Goal: Complete application form

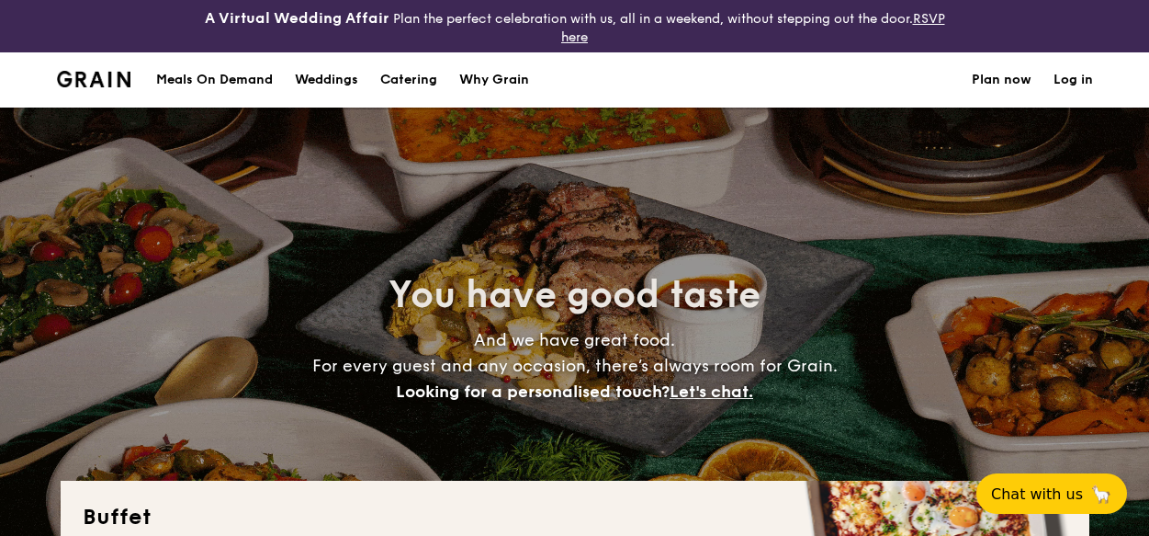
select select
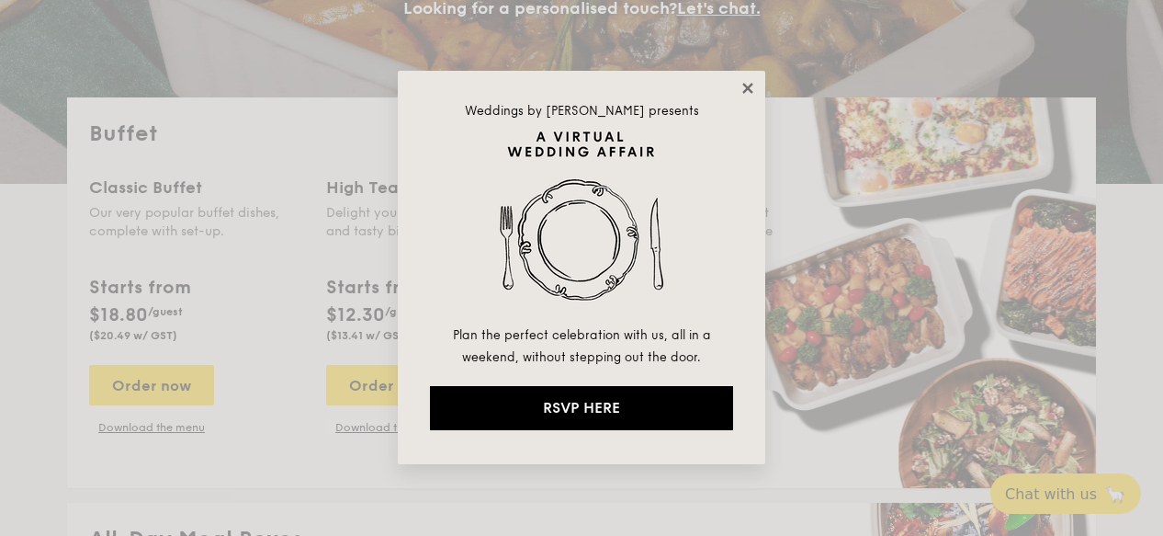
click at [748, 81] on icon at bounding box center [747, 88] width 17 height 17
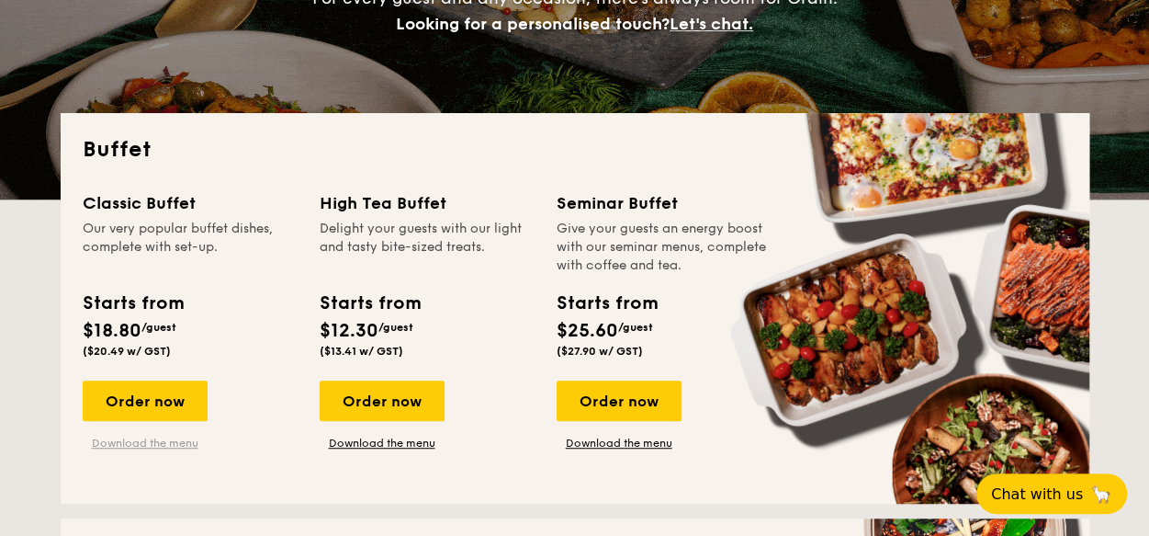
click at [127, 440] on link "Download the menu" at bounding box center [145, 442] width 125 height 15
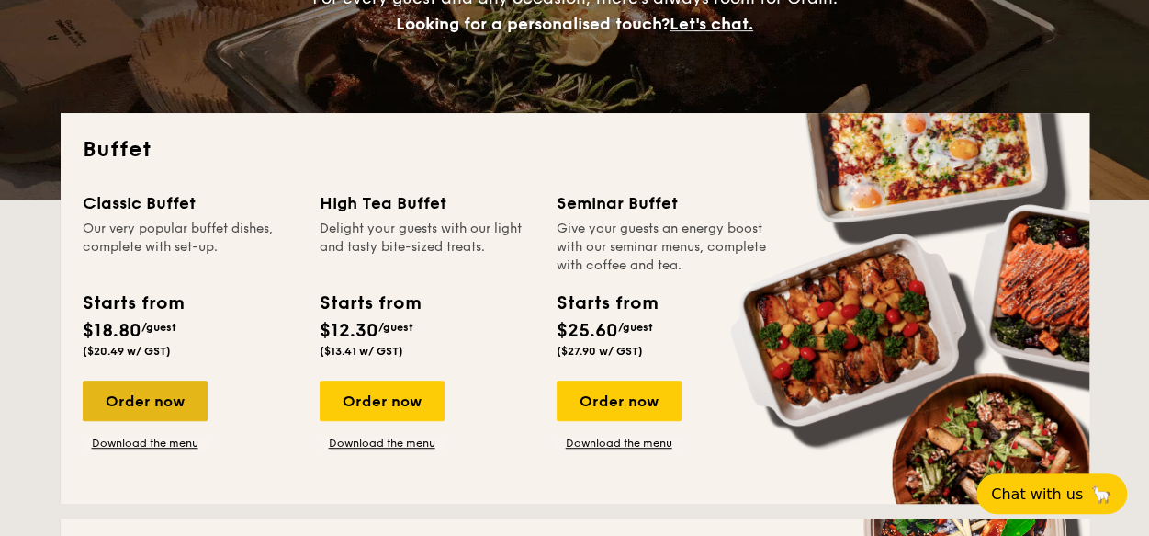
click at [165, 408] on div "Order now" at bounding box center [145, 400] width 125 height 40
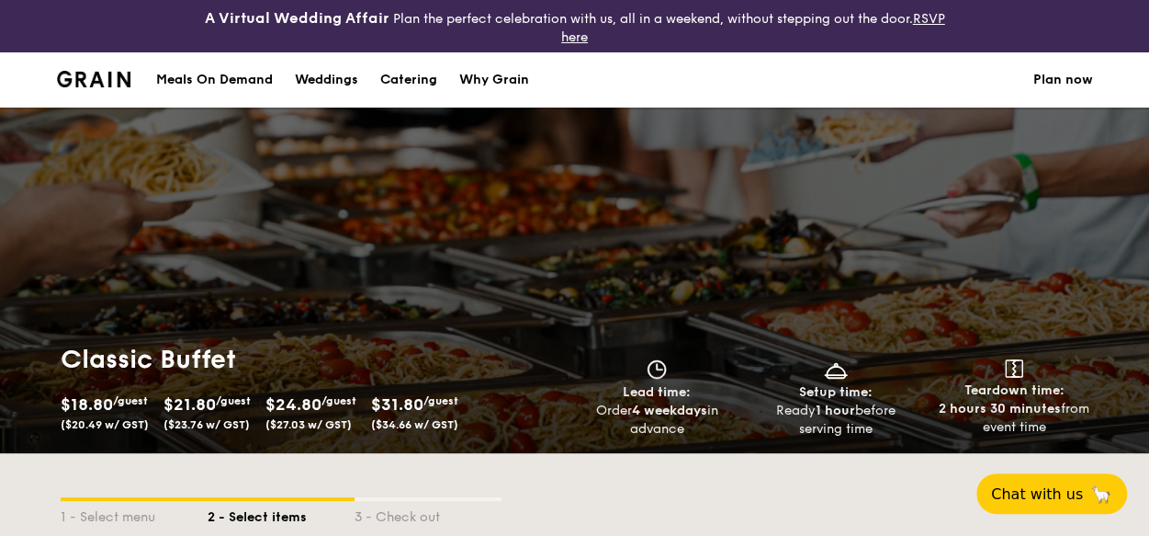
scroll to position [276, 0]
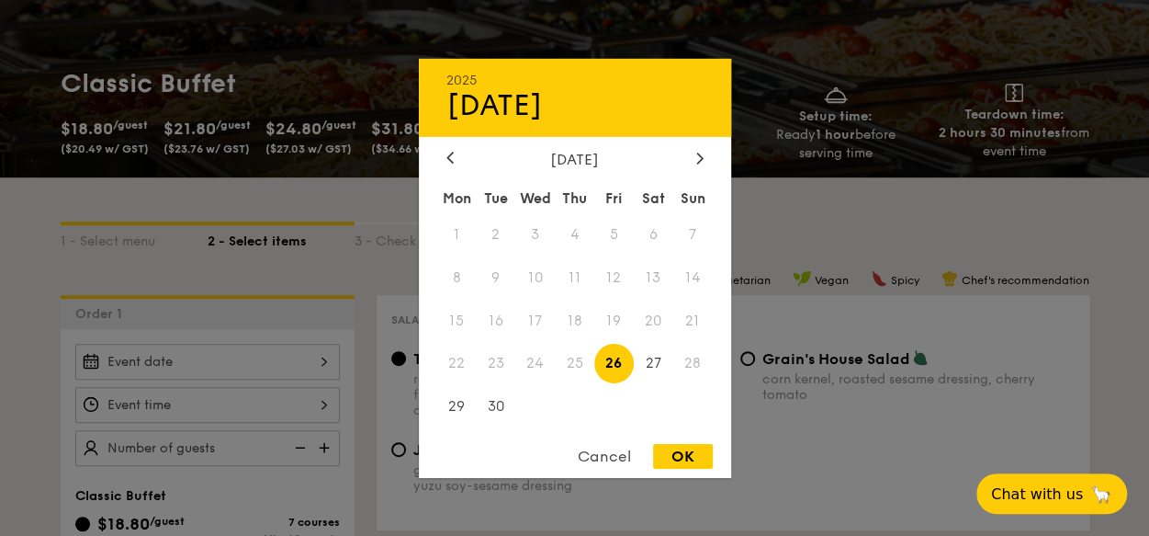
click at [325, 356] on div "2025 Sep [DATE] Tue Wed Thu Fri Sat Sun 1 2 3 4 5 6 7 8 9 10 11 12 13 14 15 16 …" at bounding box center [207, 362] width 265 height 36
click at [693, 154] on div at bounding box center [700, 158] width 17 height 17
click at [695, 273] on span "12" at bounding box center [692, 276] width 39 height 39
click at [611, 451] on div "Cancel" at bounding box center [604, 456] width 90 height 25
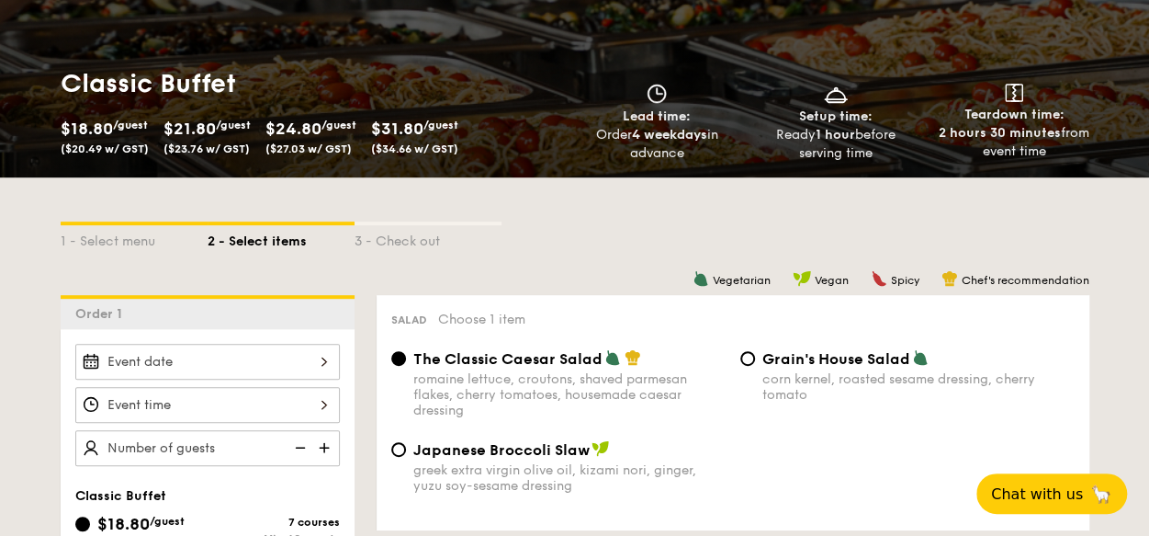
click at [316, 354] on div "2025 Sep [DATE] Tue Wed Thu Fri Sat Sun 1 2 3 4 5 6 7 8 9 10 11 12 13 14 15 16 …" at bounding box center [207, 362] width 265 height 36
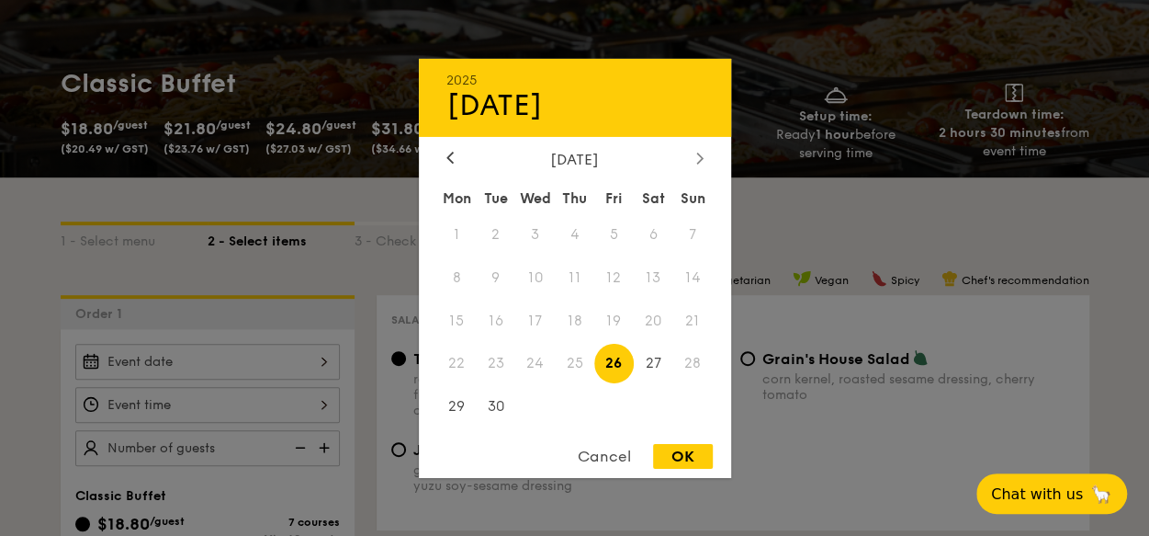
click at [698, 152] on icon at bounding box center [699, 157] width 6 height 11
click at [693, 273] on span "12" at bounding box center [692, 276] width 39 height 39
drag, startPoint x: 693, startPoint y: 273, endPoint x: 934, endPoint y: 181, distance: 258.4
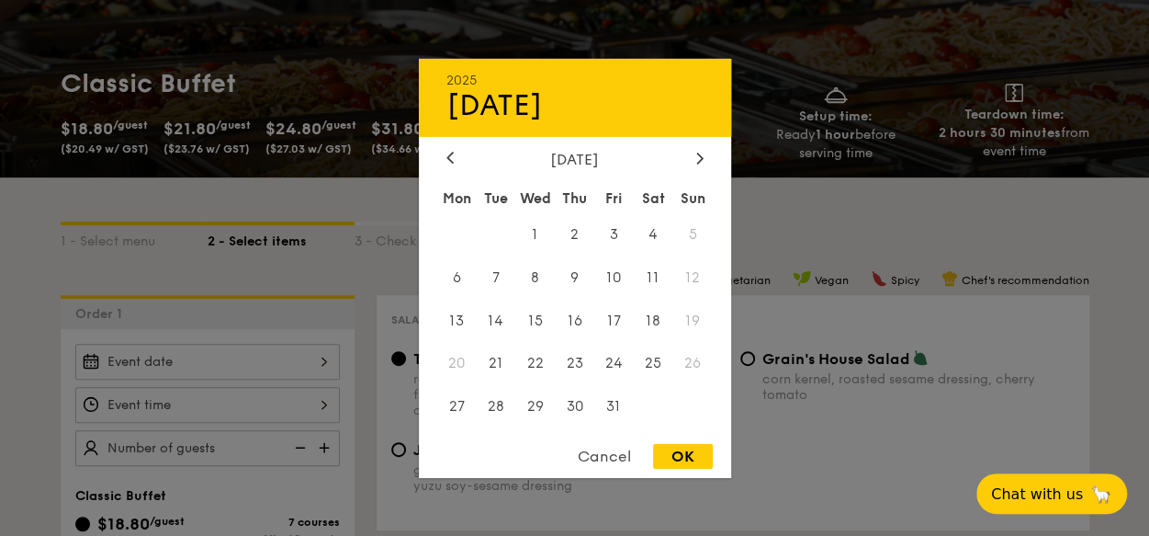
click at [931, 186] on div at bounding box center [574, 268] width 1149 height 536
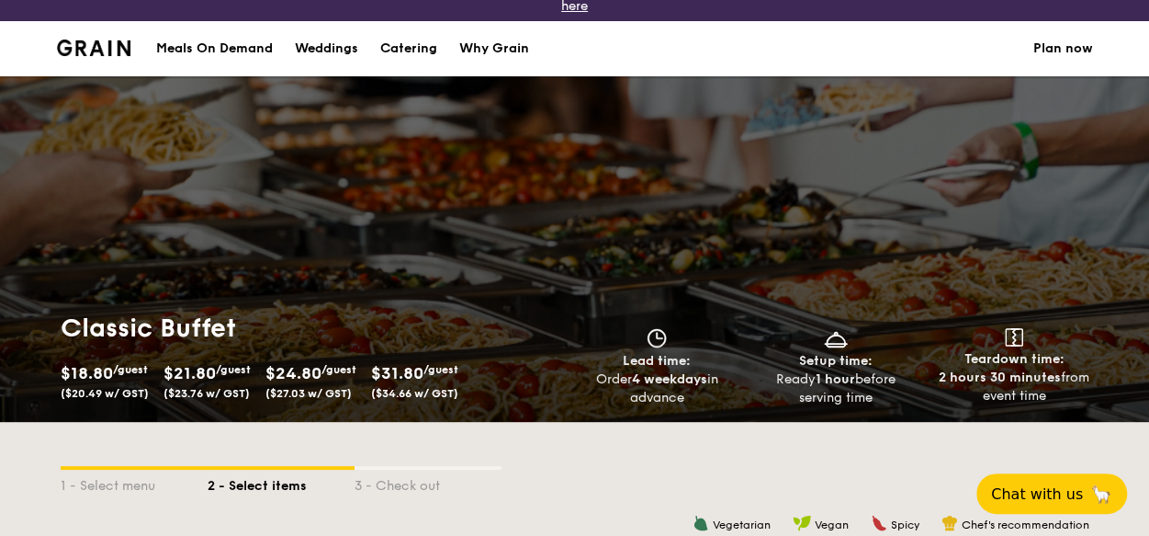
scroll to position [0, 0]
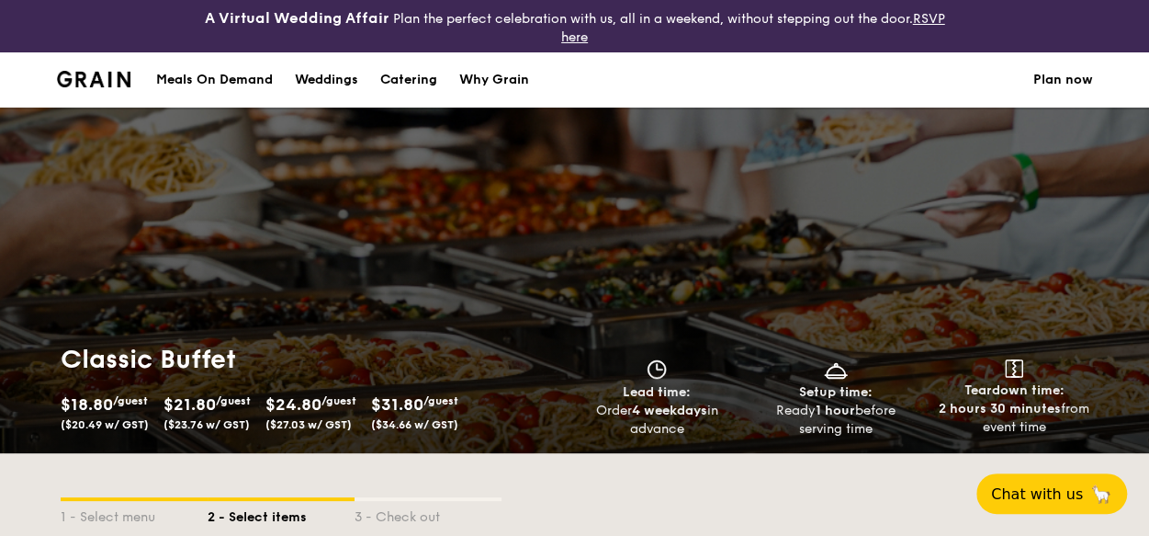
select select
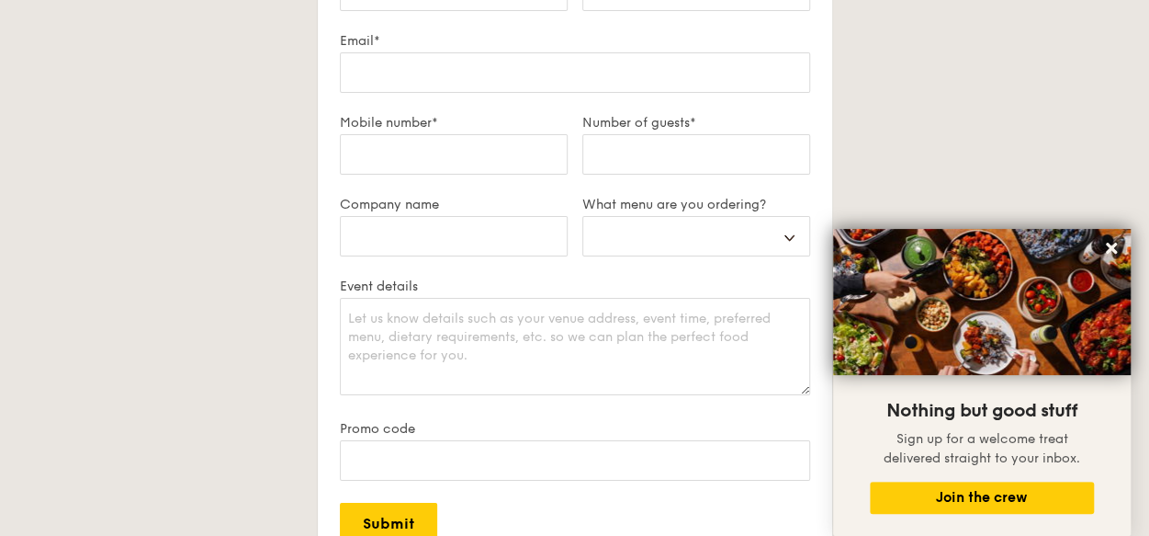
scroll to position [3123, 0]
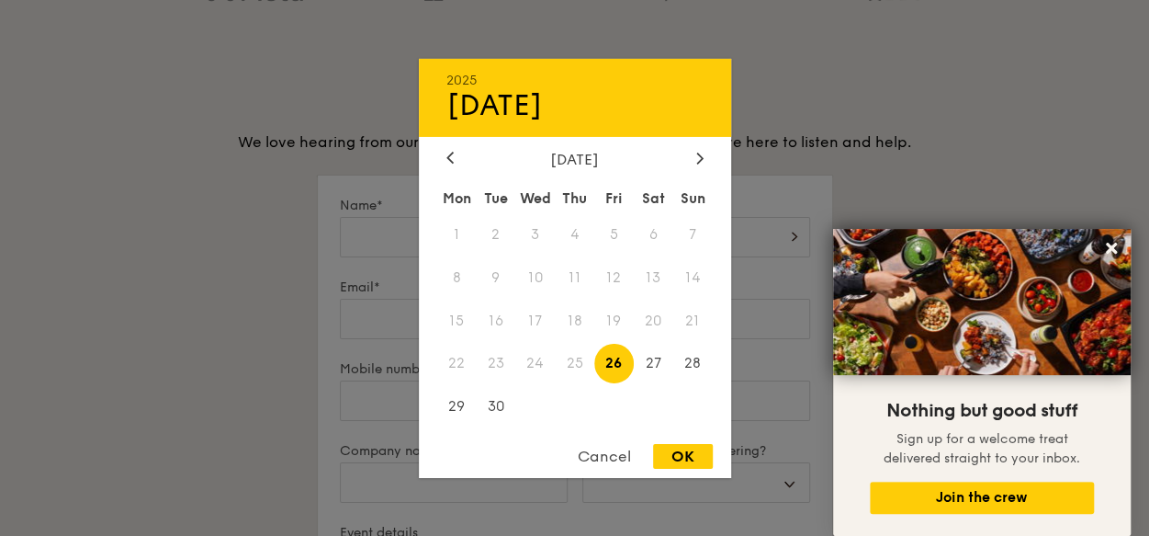
click at [597, 235] on div "2025 Sep [DATE] Tue Wed Thu Fri Sat Sun 1 2 3 4 5 6 7 8 9 10 11 12 13 14 15 16 …" at bounding box center [696, 248] width 228 height 62
click at [611, 457] on div "Cancel" at bounding box center [604, 456] width 90 height 25
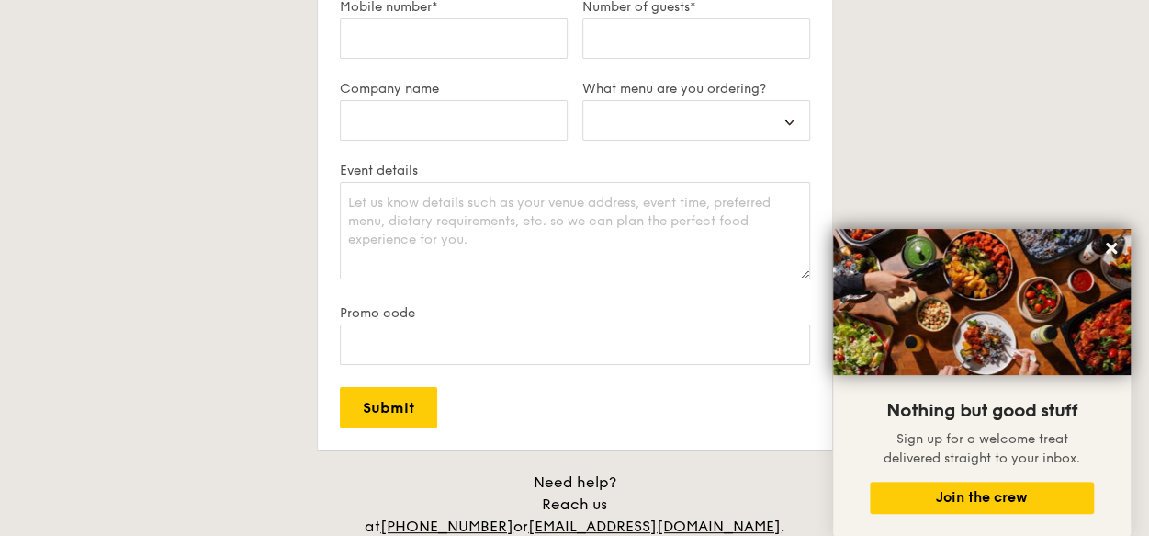
scroll to position [3307, 0]
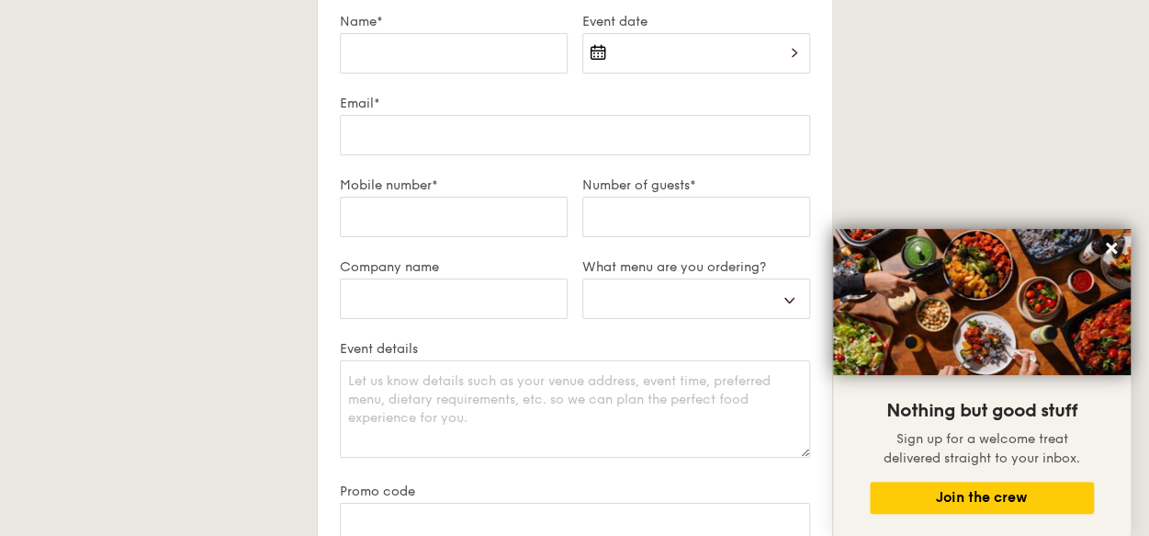
click at [788, 46] on div at bounding box center [696, 64] width 228 height 62
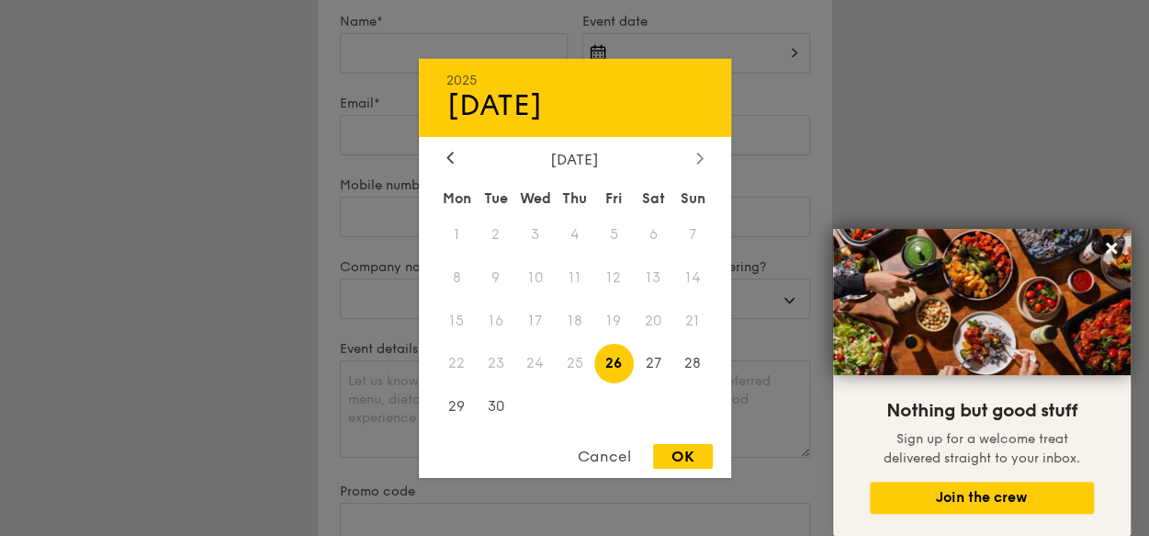
click at [700, 152] on icon at bounding box center [699, 157] width 6 height 11
click at [596, 156] on div "[DATE]" at bounding box center [574, 158] width 257 height 17
click at [695, 271] on span "12" at bounding box center [692, 276] width 39 height 39
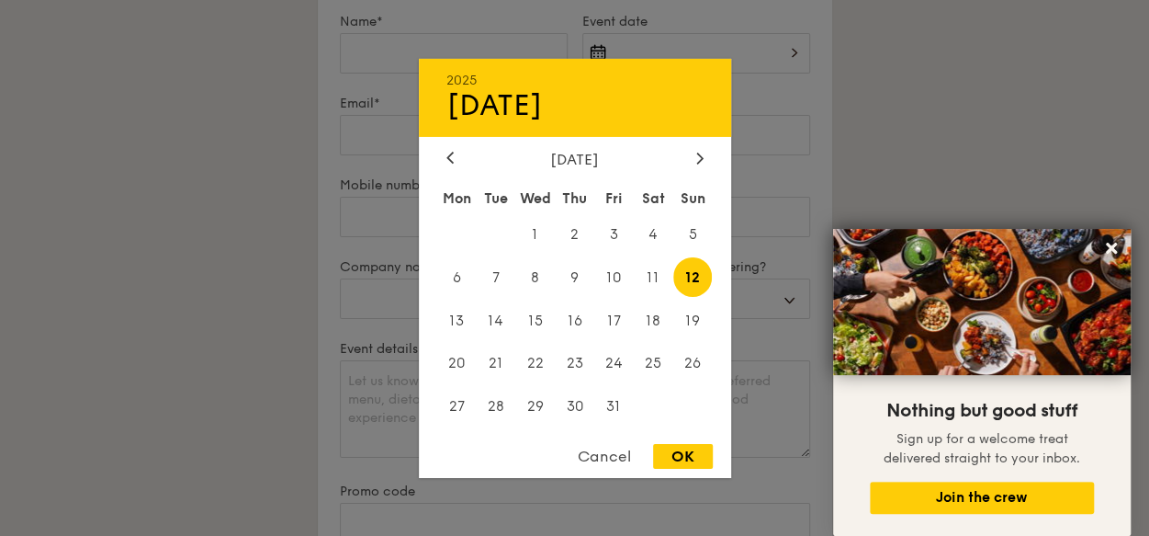
drag, startPoint x: 683, startPoint y: 457, endPoint x: 691, endPoint y: 440, distance: 18.9
click at [683, 457] on div "OK" at bounding box center [683, 456] width 60 height 25
type input "[DATE]"
select select
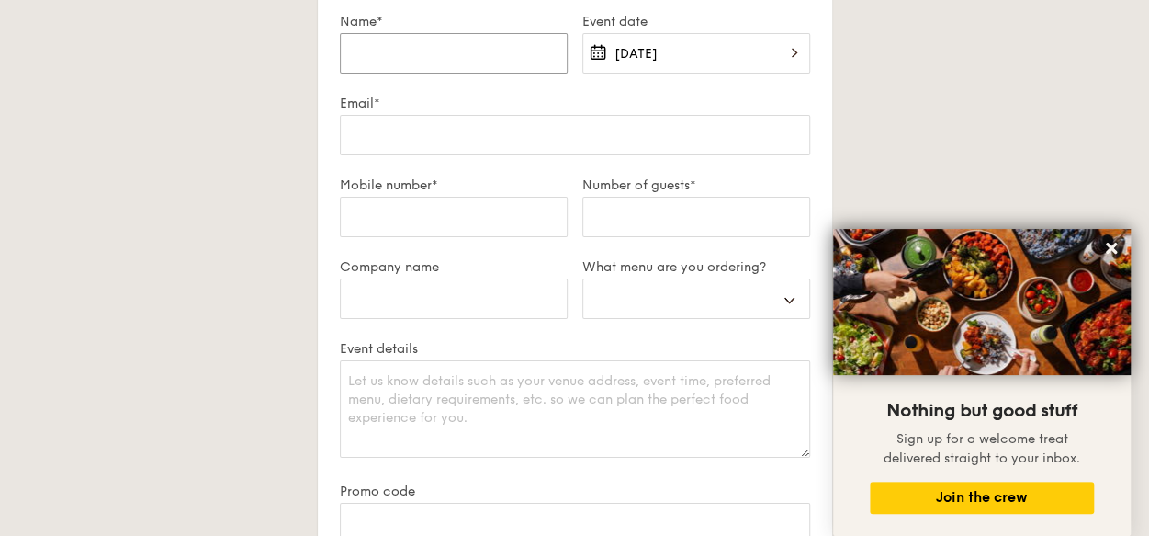
click at [439, 57] on input "Name*" at bounding box center [454, 53] width 228 height 40
type input "O"
select select
type input "On"
select select
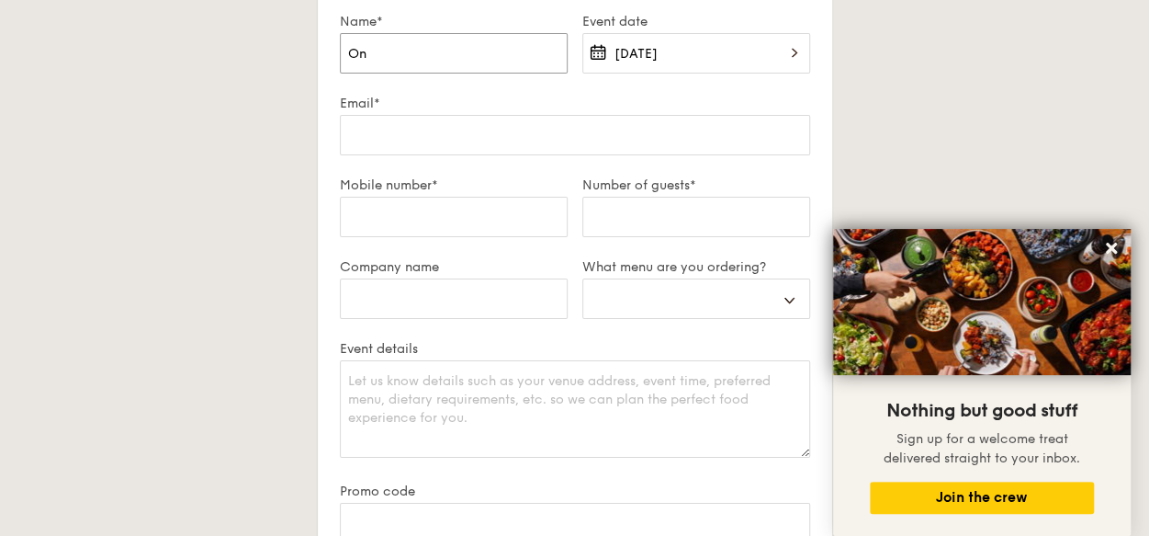
type input "Ong"
select select
type input "Ong"
select select
type input "Ong"
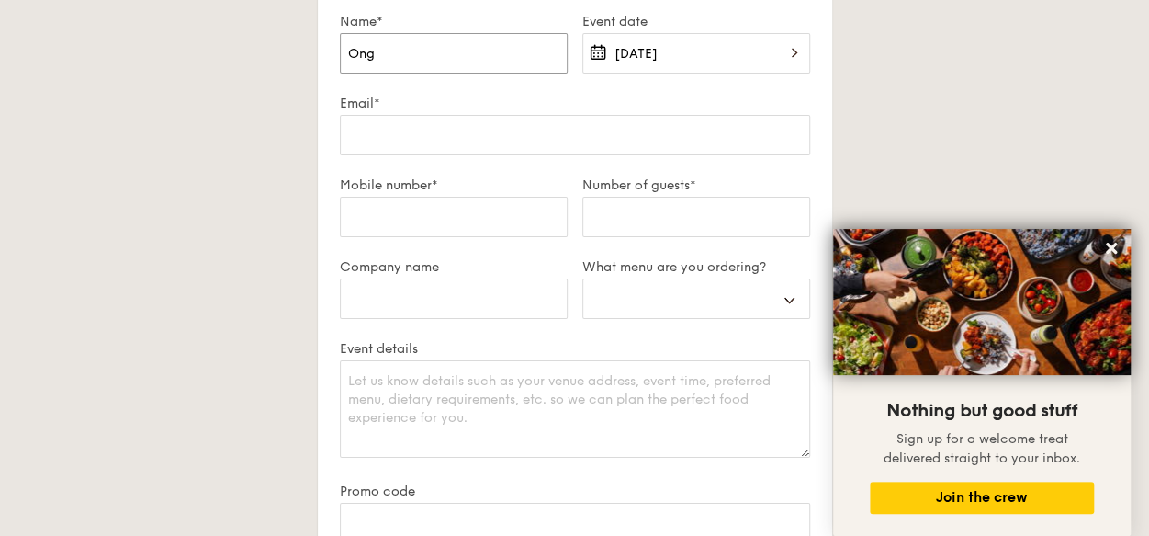
select select
type input "On"
select select
type input "O"
select select
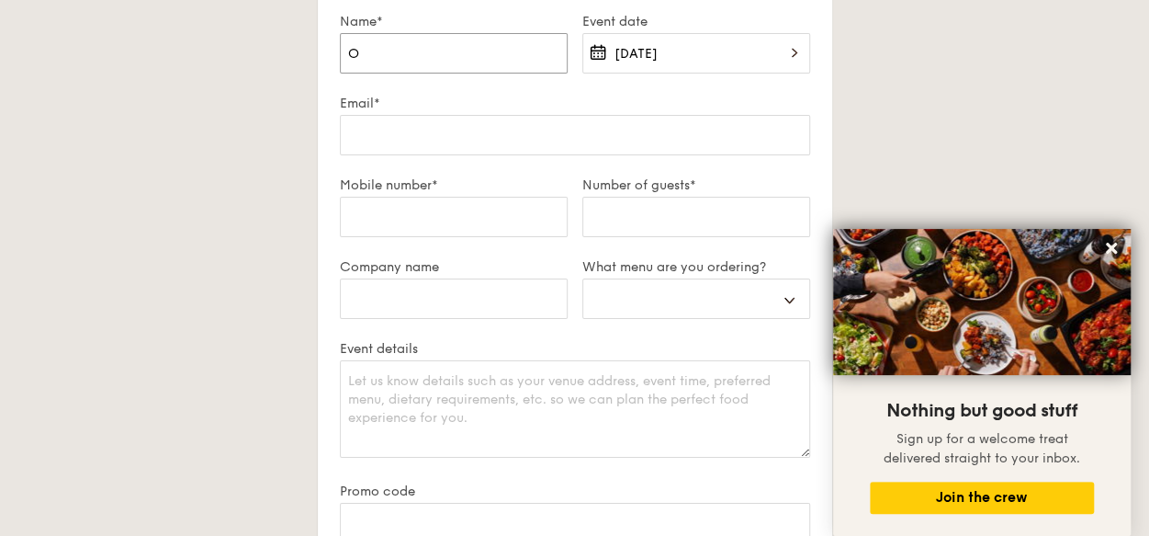
select select
type input "D"
select select
type input "De"
select select
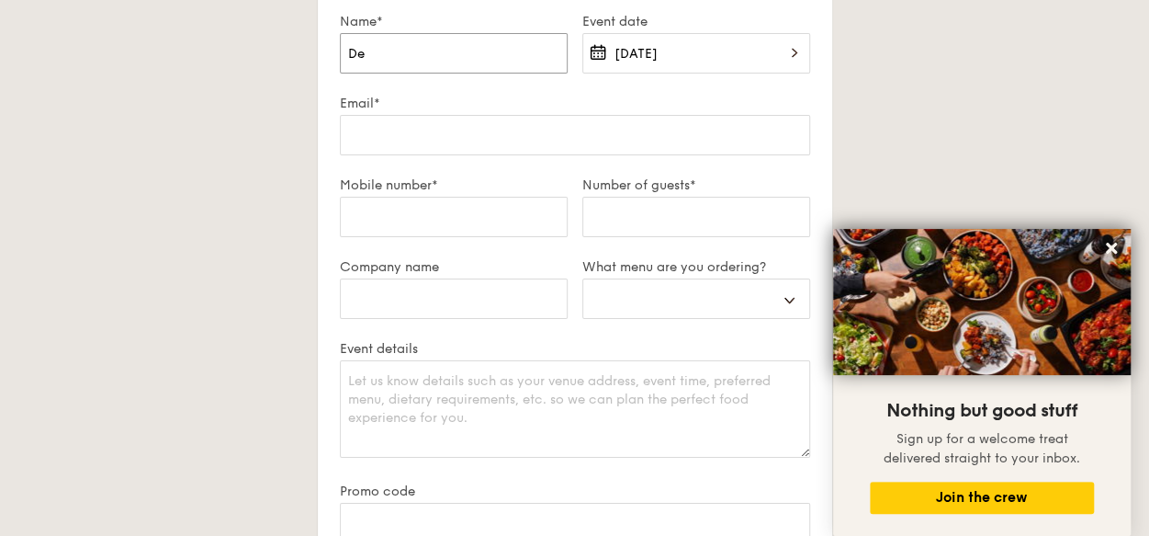
type input "Des"
select select
type input "Desm"
select select
type input "Desmo"
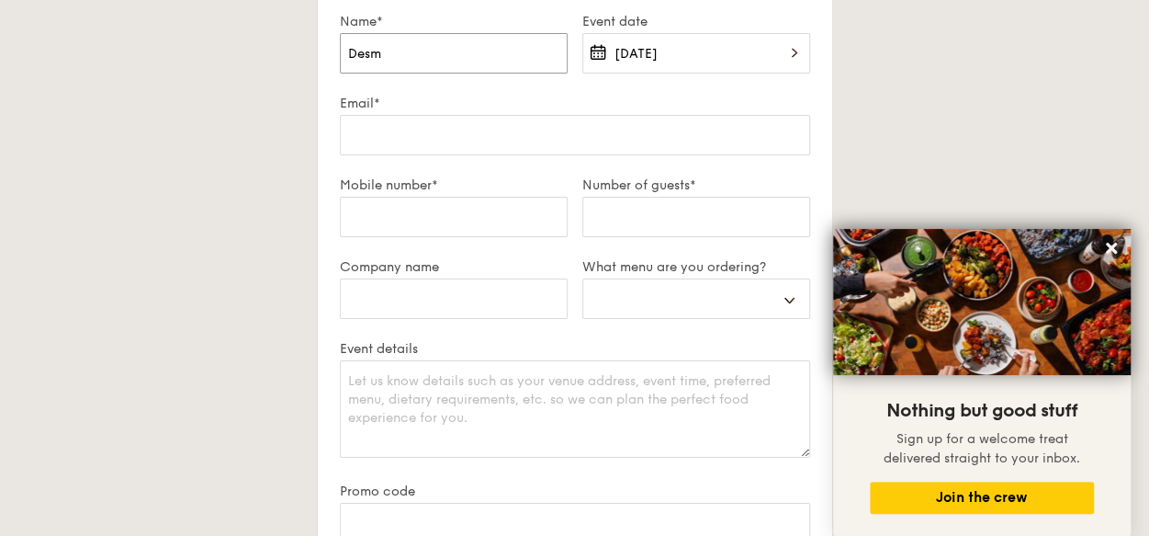
select select
type input "[PERSON_NAME]"
select select
type input "[PERSON_NAME]"
select select
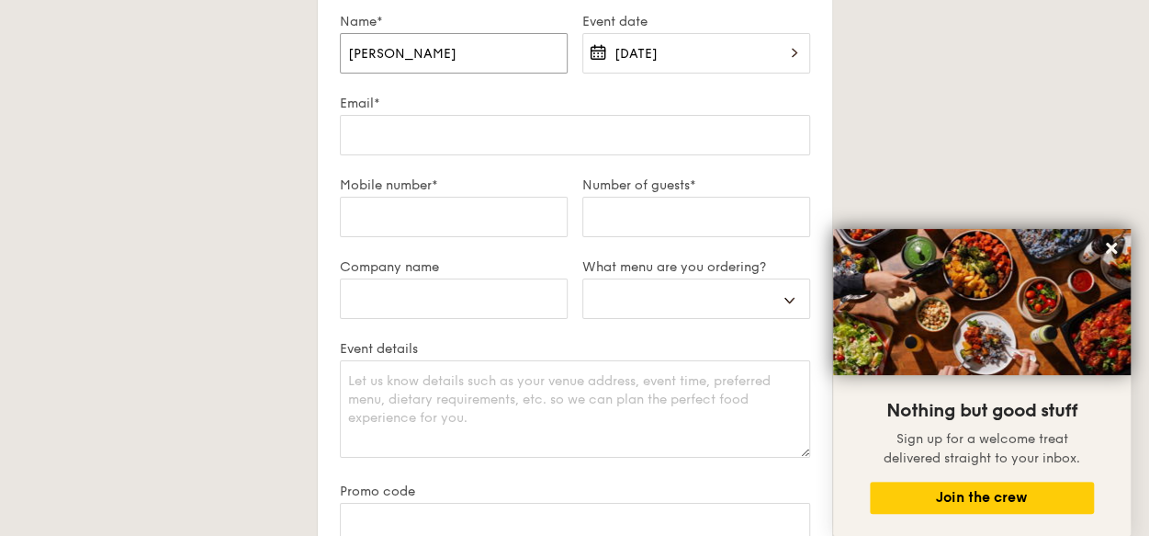
type input "[PERSON_NAME]"
select select
type input "[PERSON_NAME]"
select select
type input "[PERSON_NAME] On"
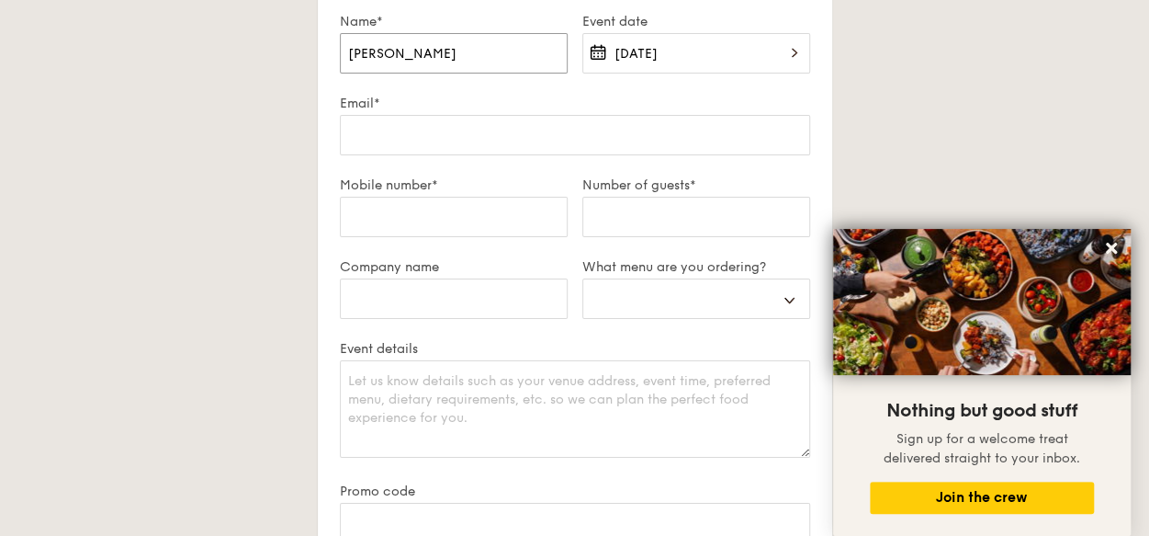
select select
type input "[PERSON_NAME]"
select select
type input "[PERSON_NAME]"
select select
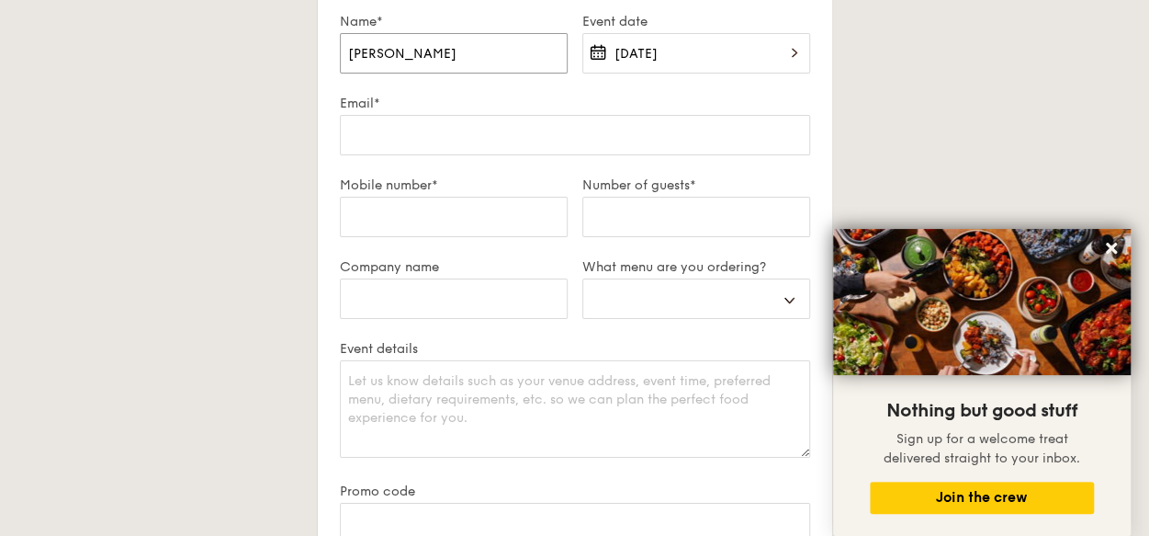
type input "[PERSON_NAME]"
select select
type input "[PERSON_NAME]"
select select
type input "[PERSON_NAME]"
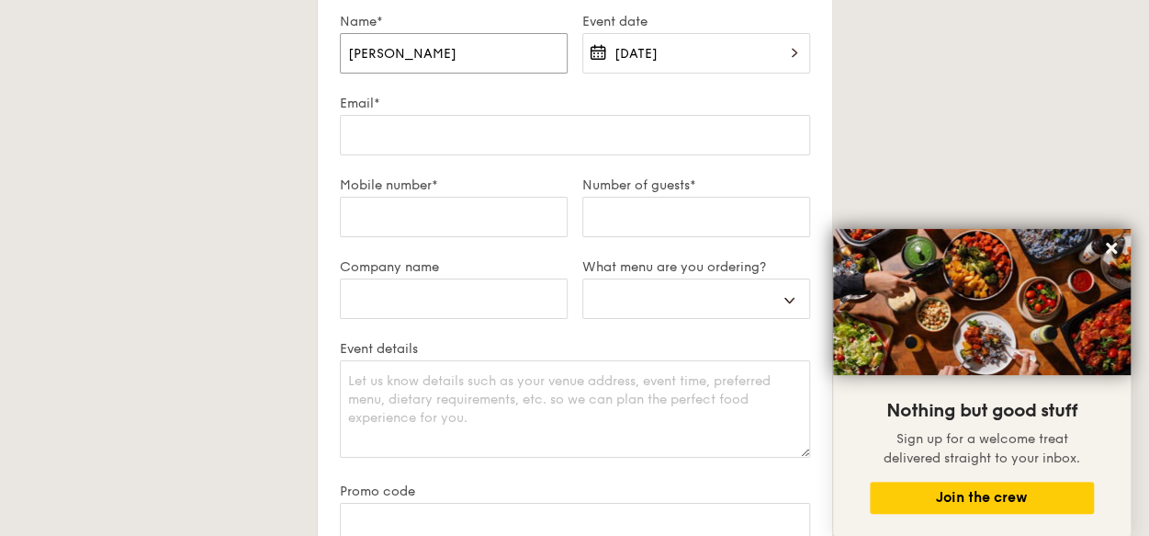
select select
type input "[PERSON_NAME]"
select select
type input "[PERSON_NAME]"
select select
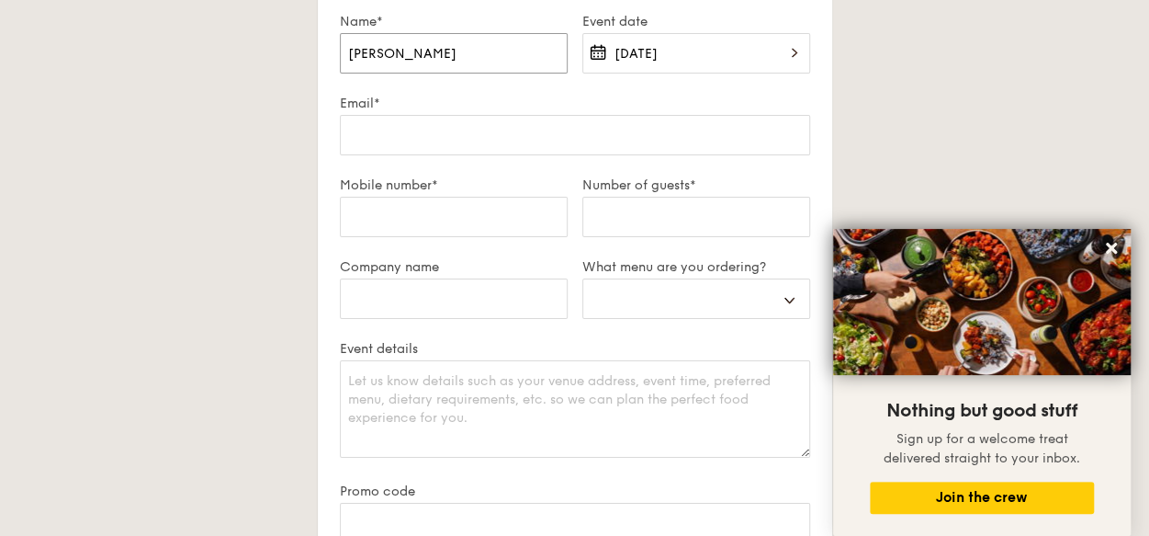
type input "[PERSON_NAME]"
click at [1012, 87] on div "Plan now We love hearing from our customers. Talk to us about anything. We are …" at bounding box center [575, 333] width 1029 height 852
click at [497, 51] on input "[PERSON_NAME]" at bounding box center [454, 53] width 228 height 40
click at [844, 83] on div "Plan now We love hearing from our customers. Talk to us about anything. We are …" at bounding box center [575, 333] width 1029 height 852
click at [450, 127] on input "Email*" at bounding box center [575, 135] width 470 height 40
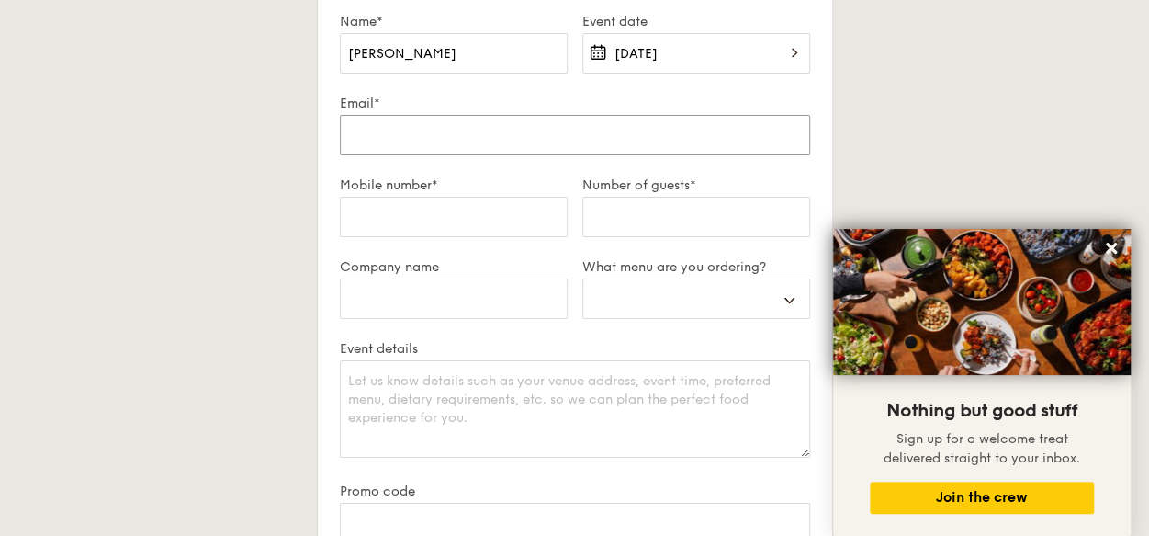
type input "y"
select select
type input "ye"
select select
type input "[PERSON_NAME]"
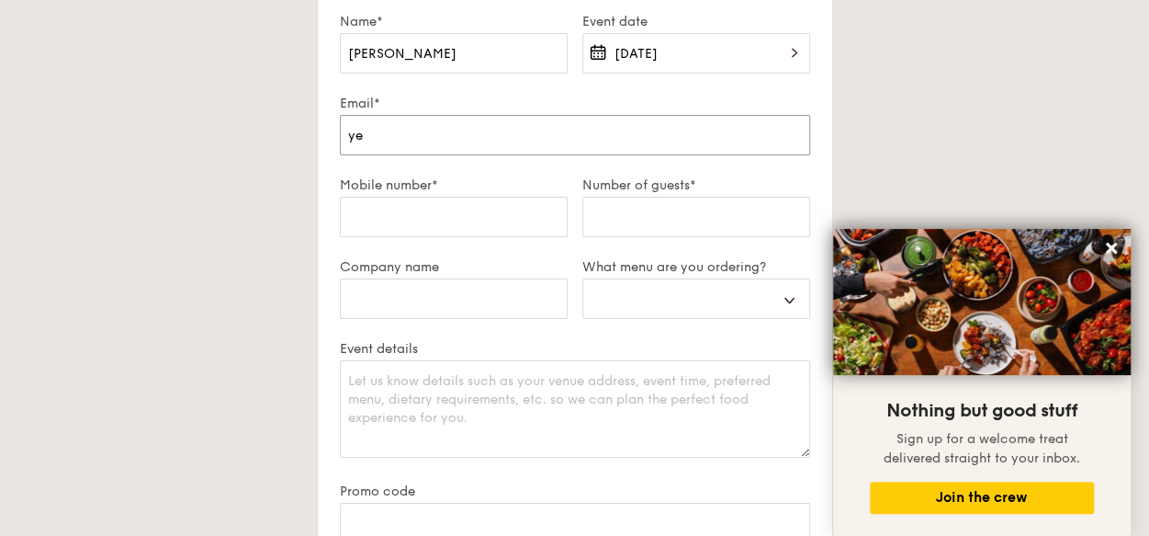
select select
type input "ye"
select select
type input "y"
select select
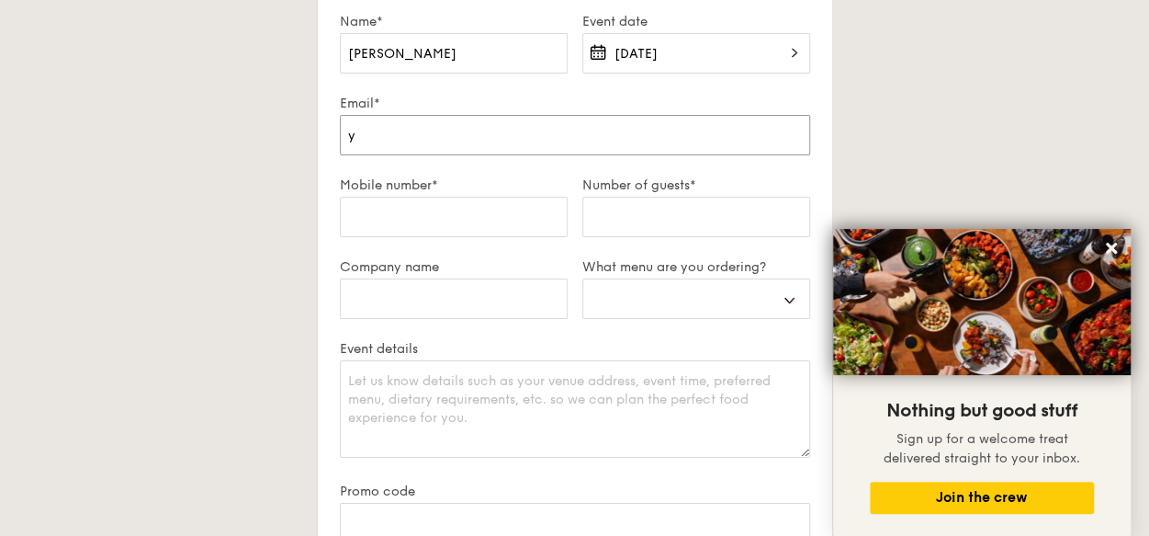
select select
type input "k"
select select
type input "ki"
select select
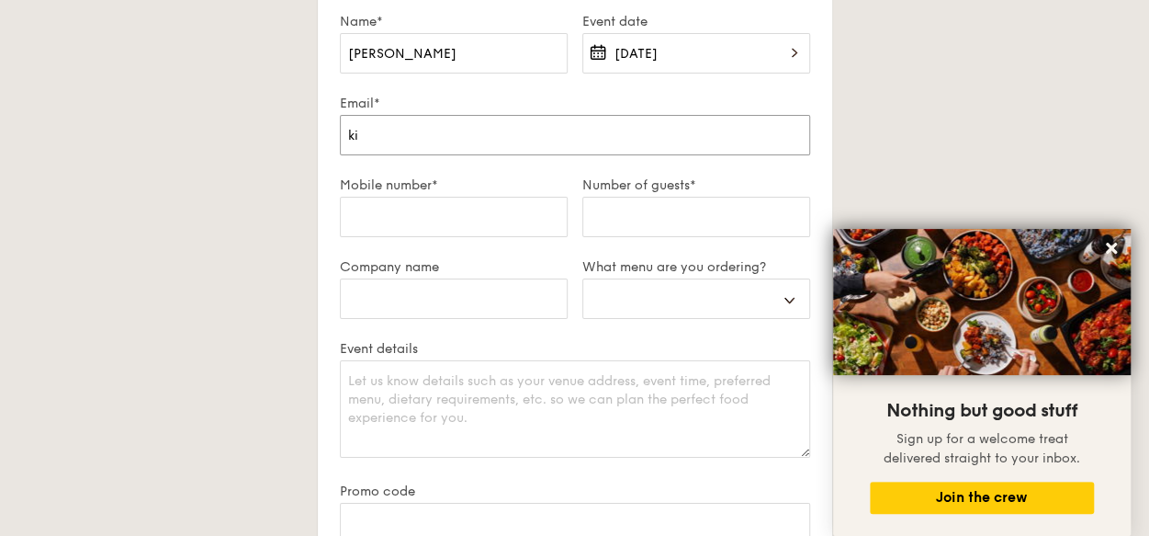
type input "[PERSON_NAME]"
select select
type input "ki"
select select
type input "k"
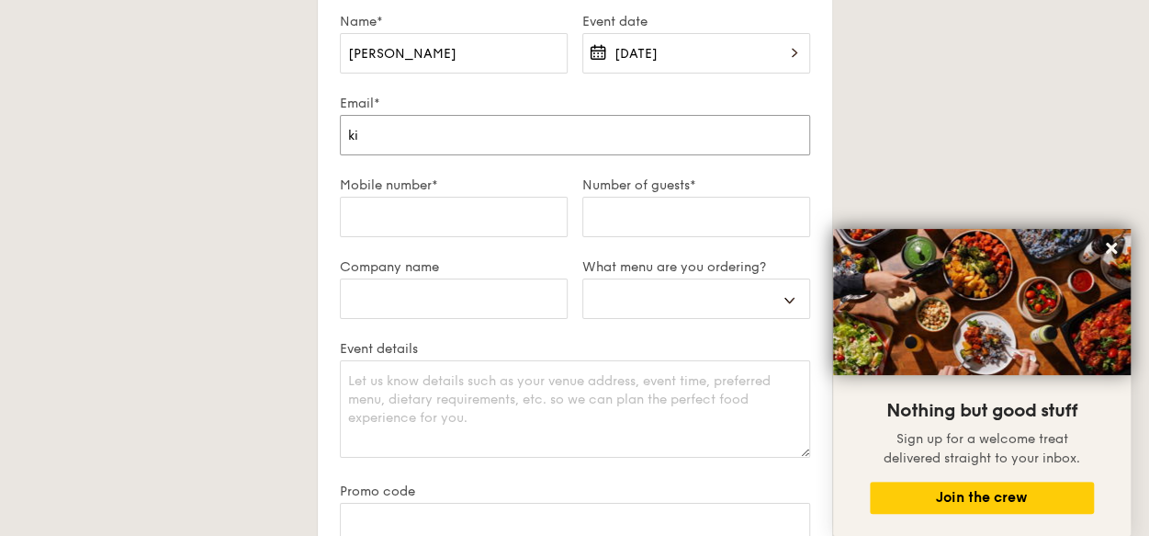
select select
type input "y"
select select
type input "ye"
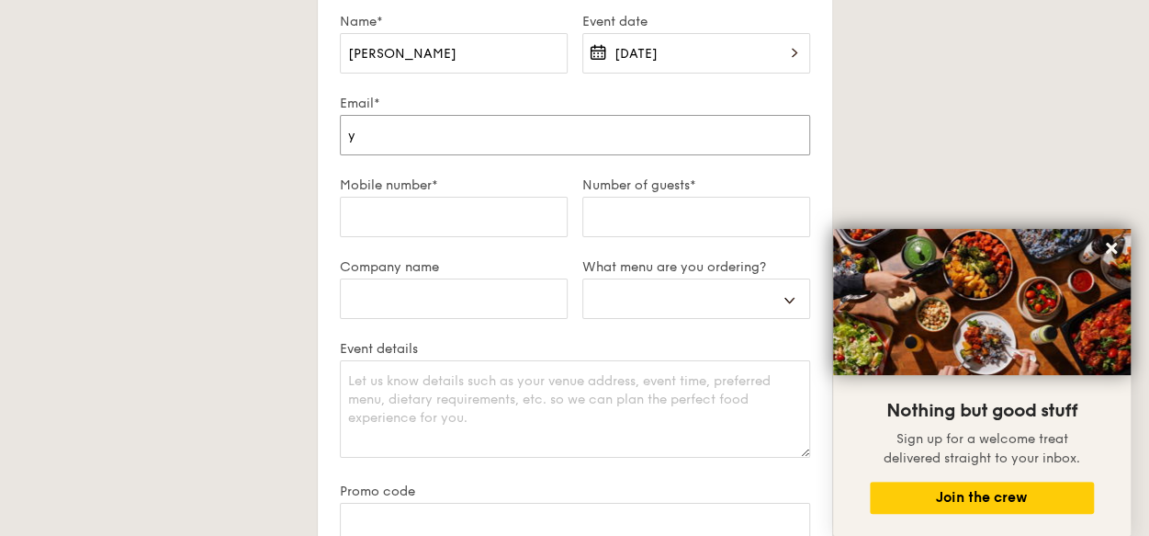
select select
type input "[PERSON_NAME]"
select select
type input "[EMAIL_ADDRESS][DOMAIN_NAME]"
type input "90176552"
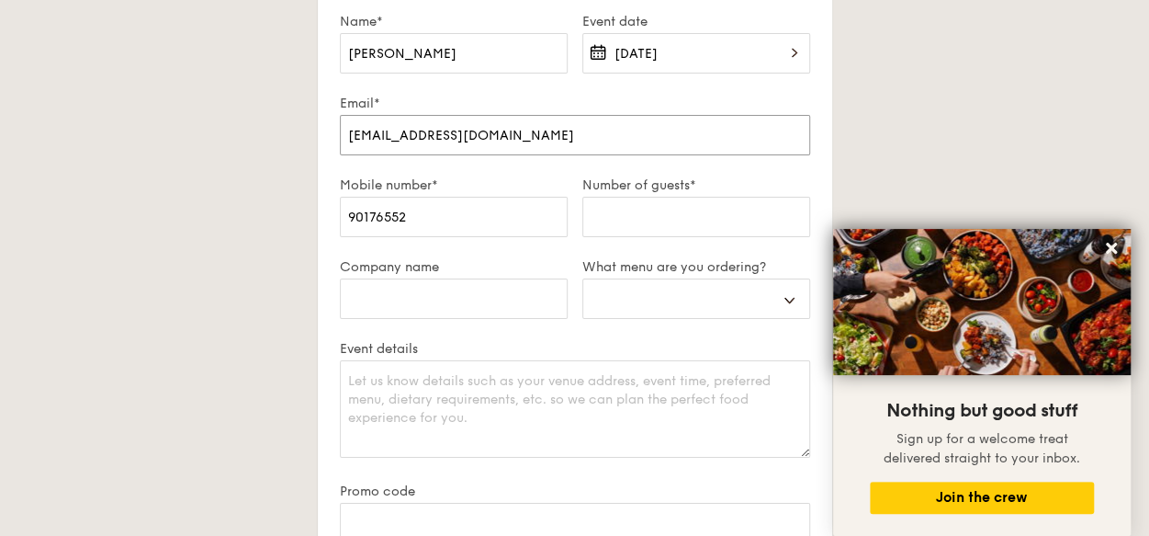
select select
click at [483, 53] on input "[PERSON_NAME]" at bounding box center [454, 53] width 228 height 40
type input "[PERSON_NAME] On"
select select
type input "[PERSON_NAME]"
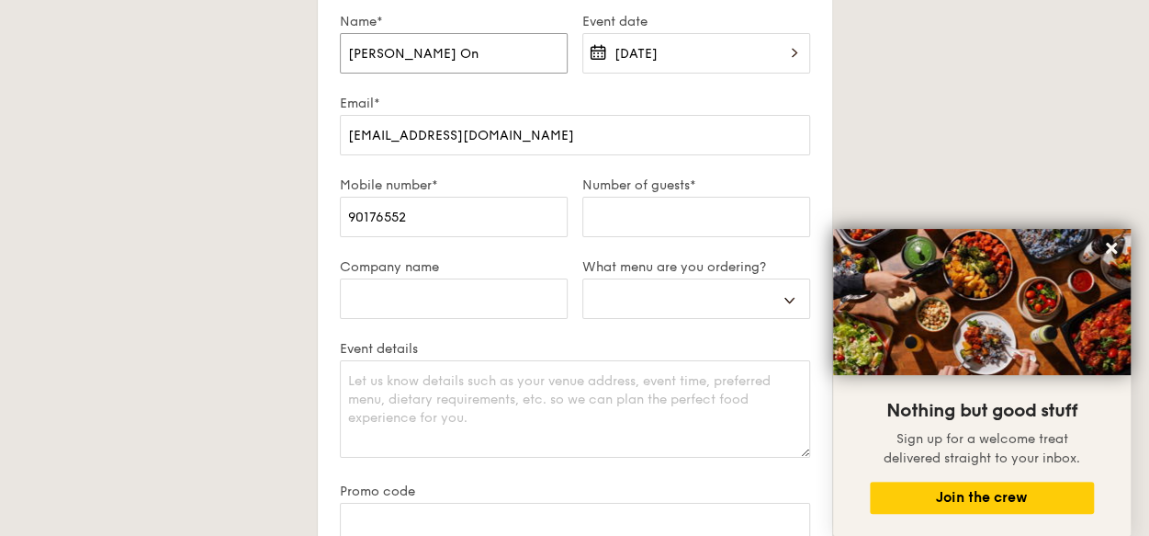
select select
type input "[PERSON_NAME]"
select select
type input "[PERSON_NAME]"
select select
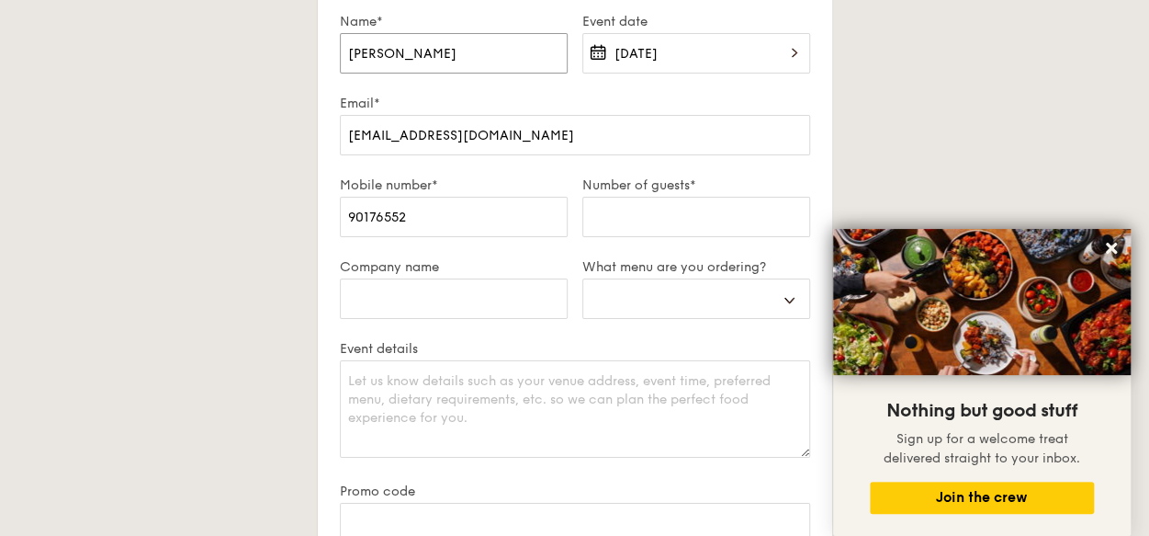
type input "[PERSON_NAME]"
select select
type input "Desmo"
select select
type input "Desm"
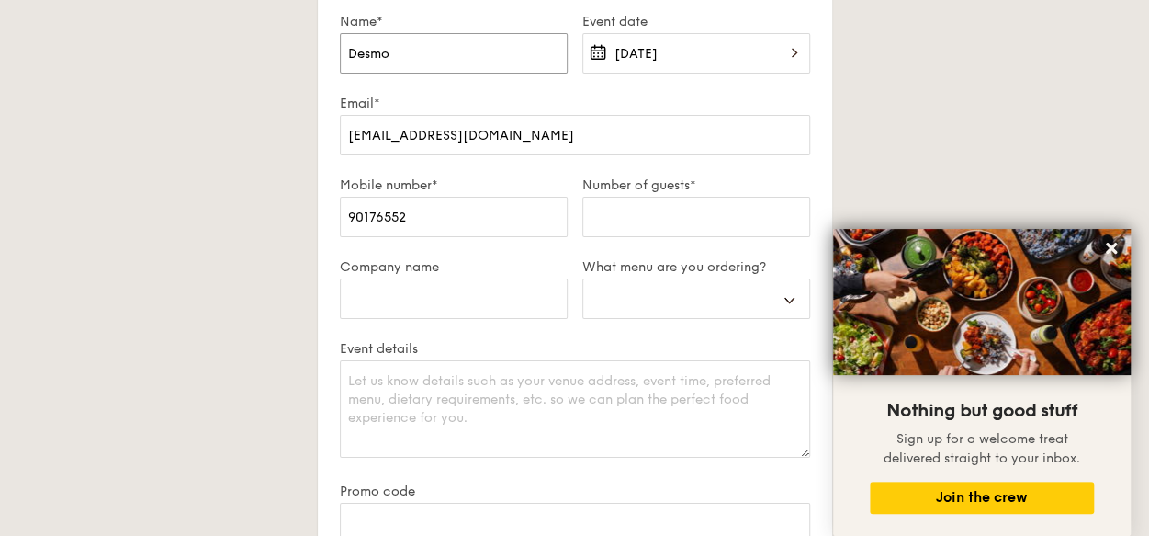
select select
type input "Des"
select select
type input "De"
select select
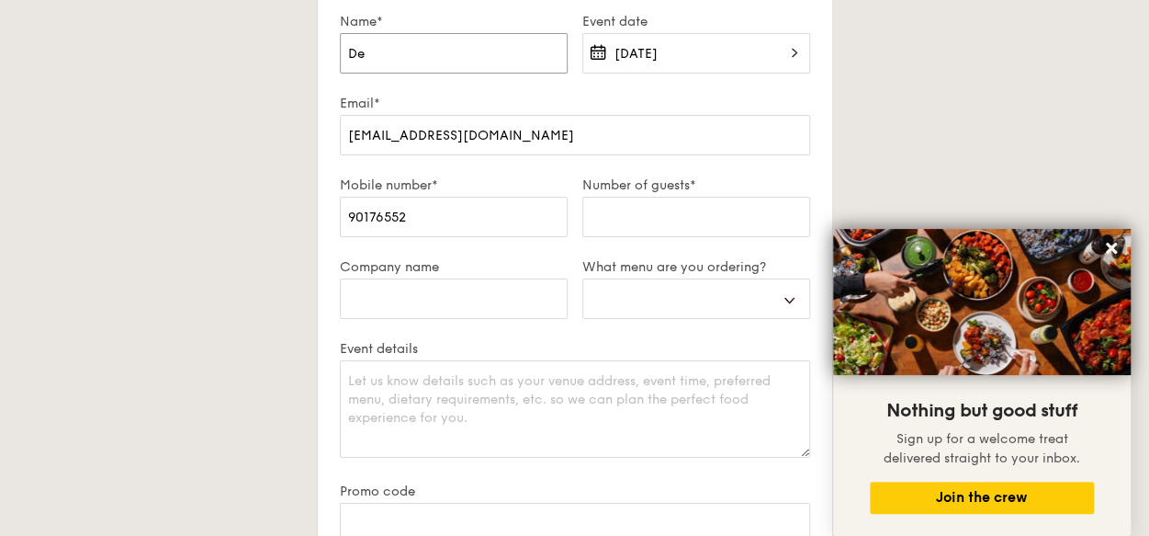
type input "D"
select select
type input "J"
select select
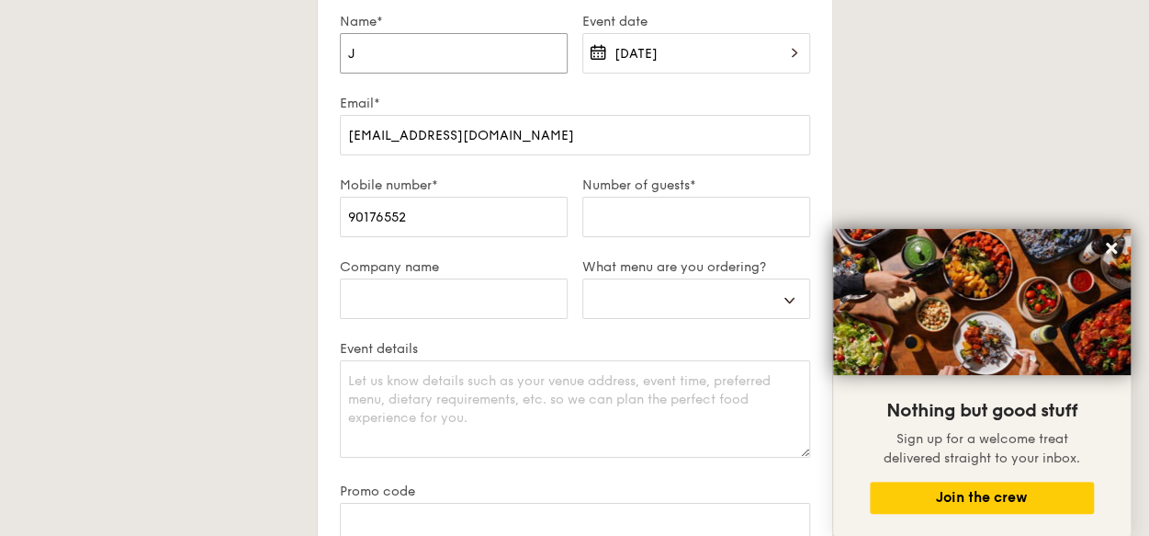
type input "[PERSON_NAME]"
select select
type input "Jac"
select select
type input "Jacq"
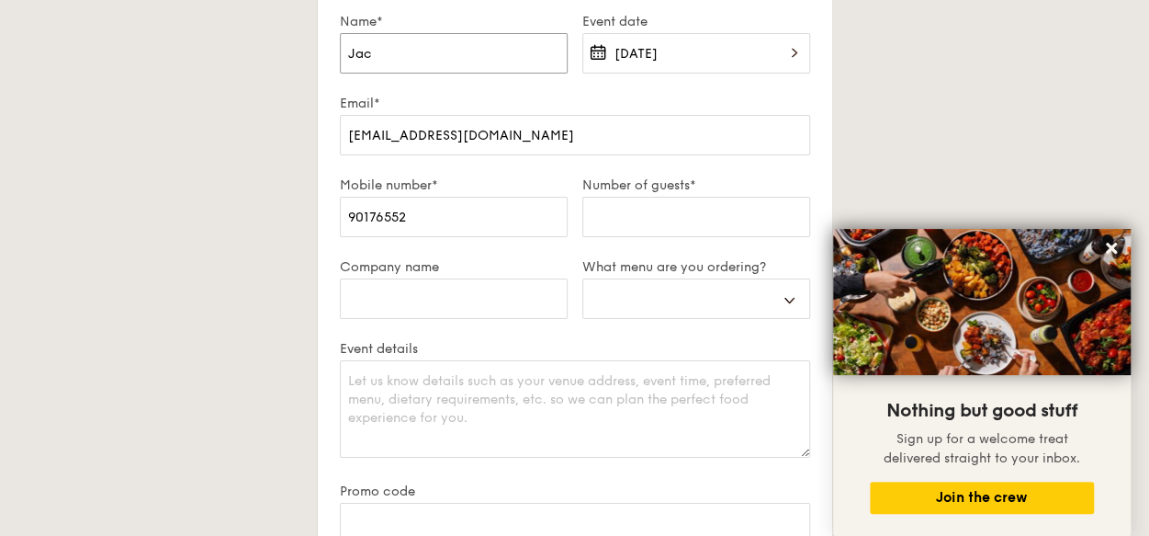
select select
type input "Jacqu"
select select
type input "[PERSON_NAME]"
select select
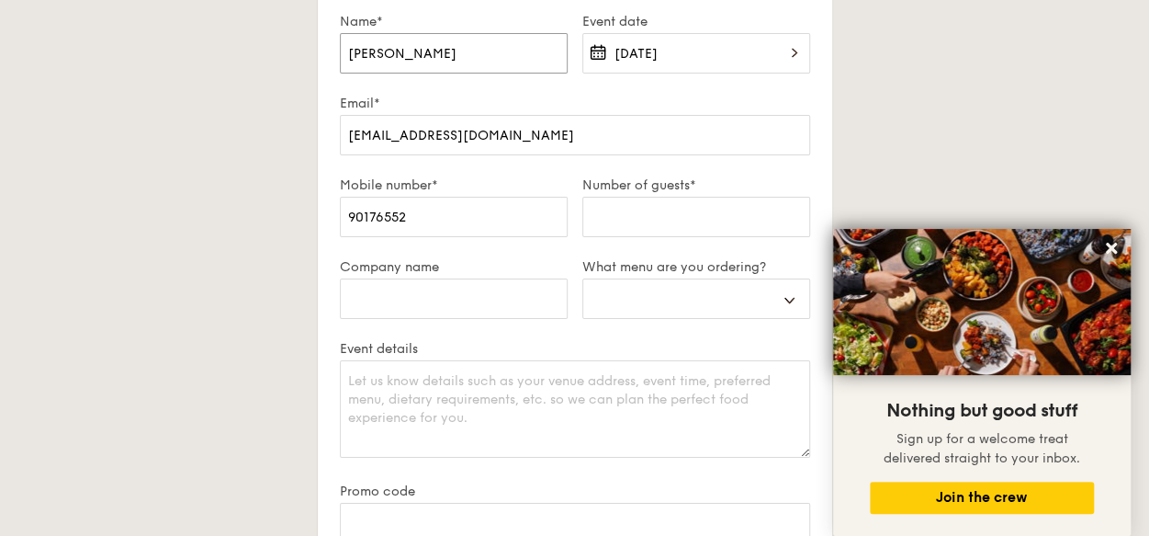
type input "Jacque9"
select select
type input "Jacque9j"
select select
click at [446, 50] on input "Jacque9j" at bounding box center [454, 53] width 228 height 40
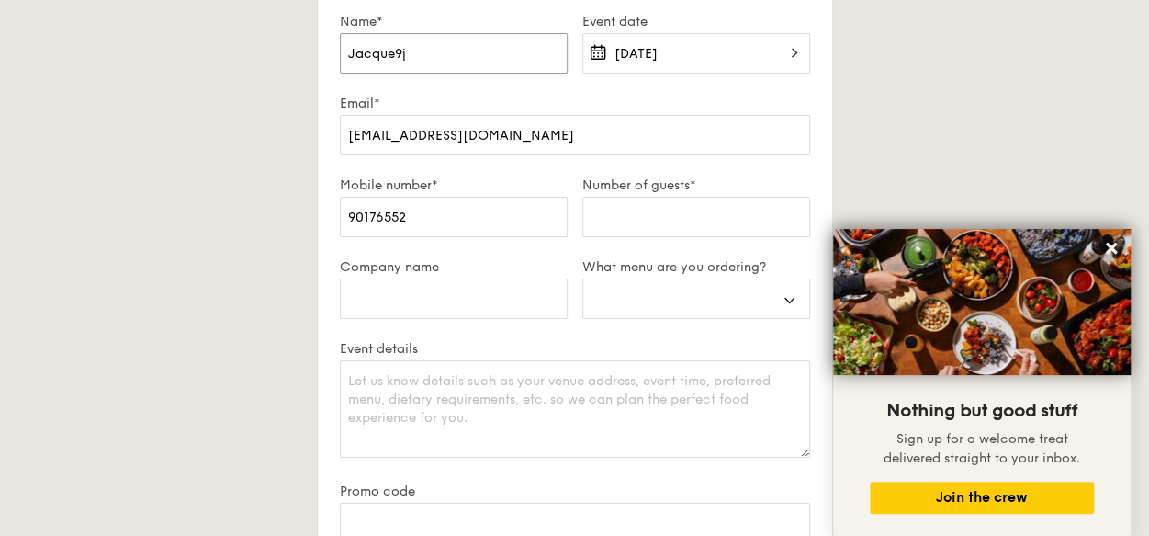
type input "Jacque9"
select select
type input "[PERSON_NAME]"
select select
type input "[PERSON_NAME]"
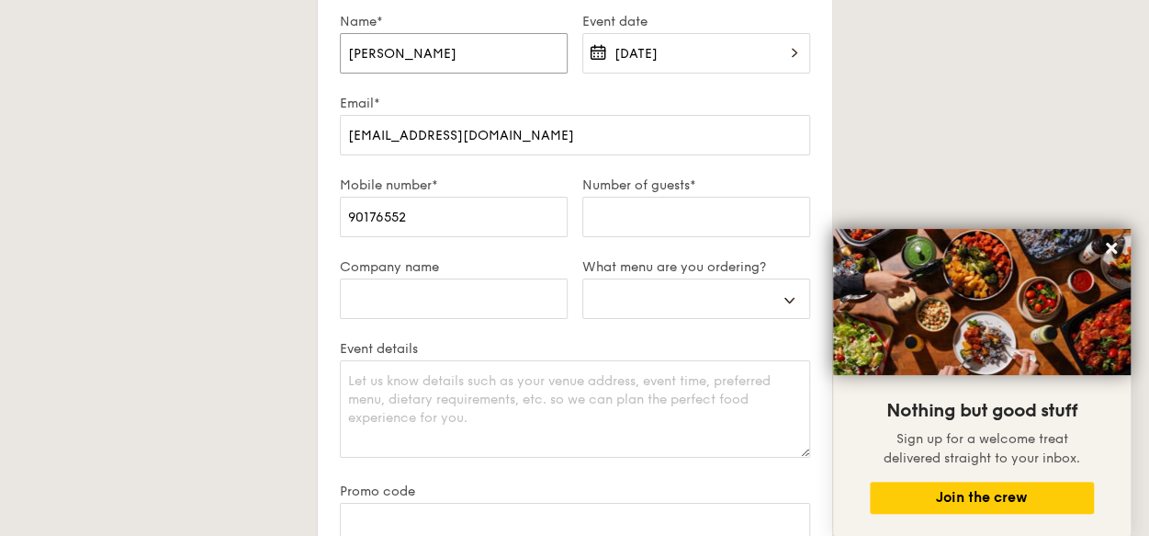
select select
type input "[PERSON_NAME]"
select select
type input "[PERSON_NAME]"
select select
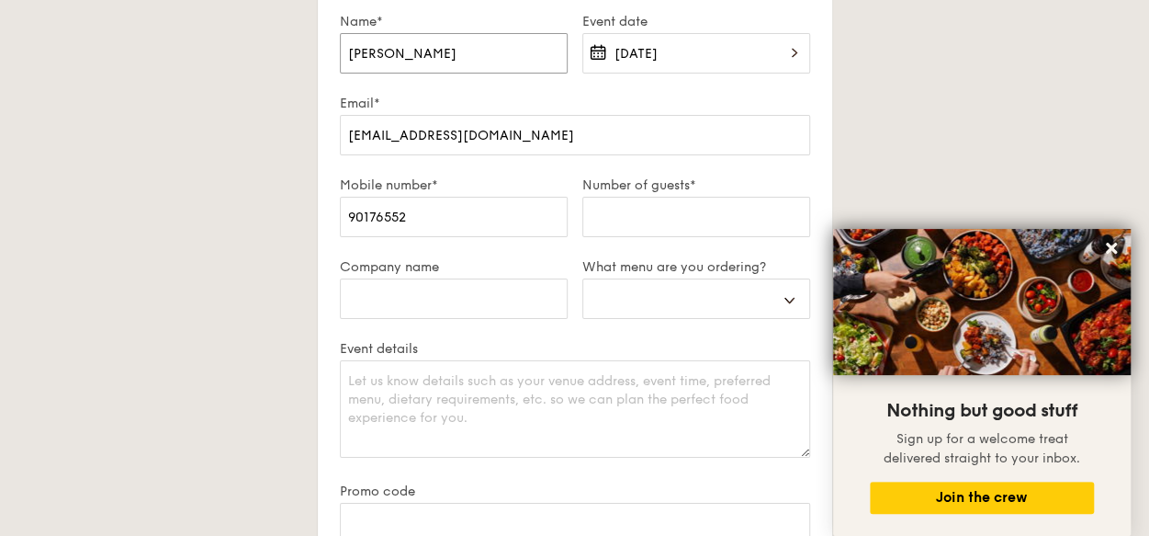
type input "[PERSON_NAME]"
select select
type input "[PERSON_NAME]"
select select
type input "[PERSON_NAME]"
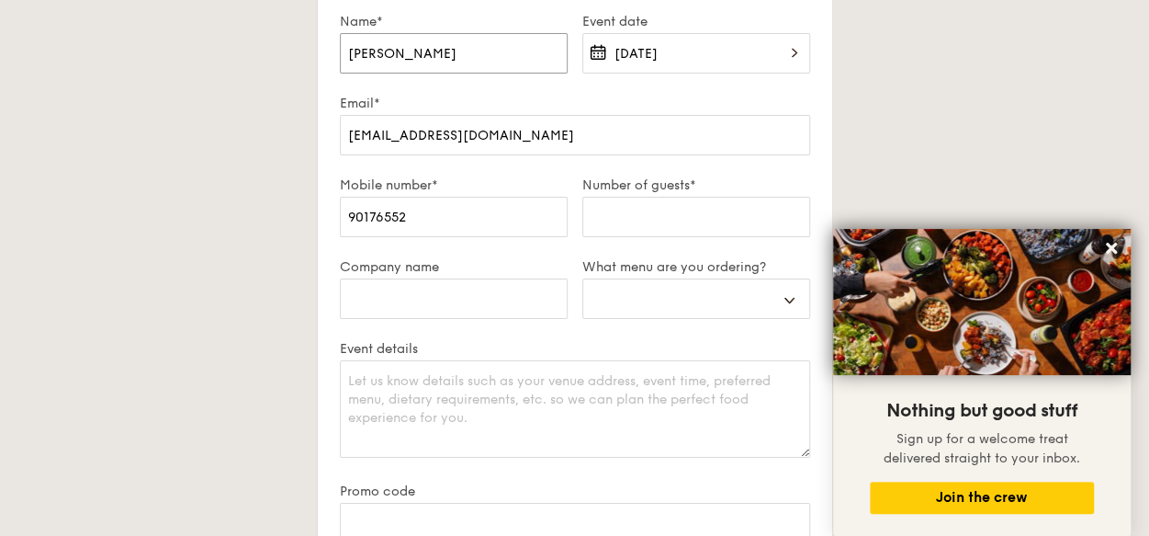
select select
type input "[PERSON_NAME]"
select select
type input "[PERSON_NAME]"
select select
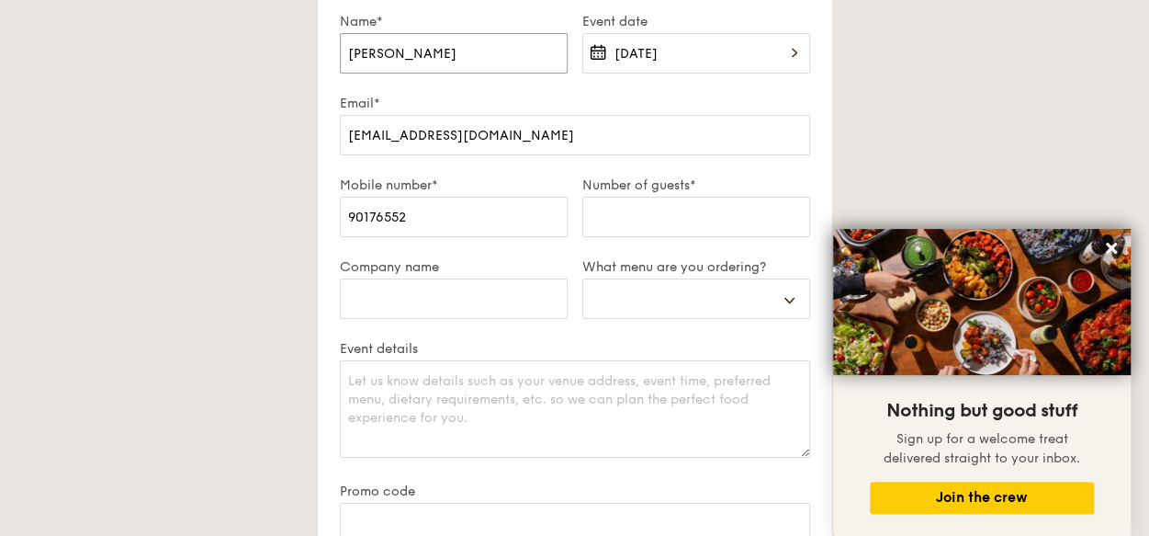
type input "[PERSON_NAME] Yee4"
select select
type input "[PERSON_NAME] Yee40"
select select
type input "[PERSON_NAME] Yee40"
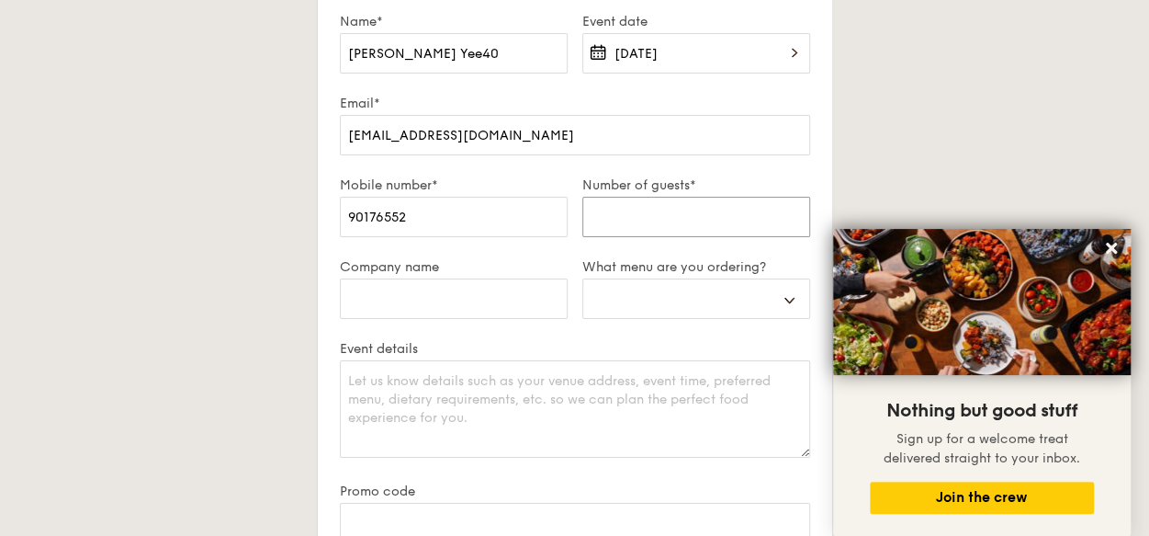
click at [667, 211] on input "Number of guests*" at bounding box center [696, 217] width 228 height 40
type input "4"
select select
type input "40"
select select
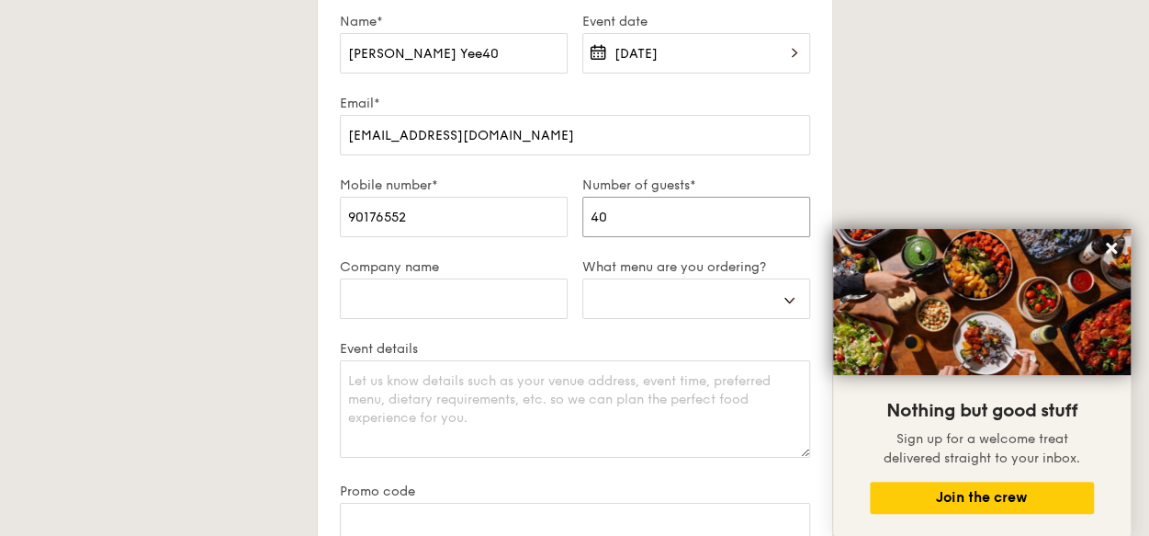
type input "4"
select select
type input "42"
select select
type input "4"
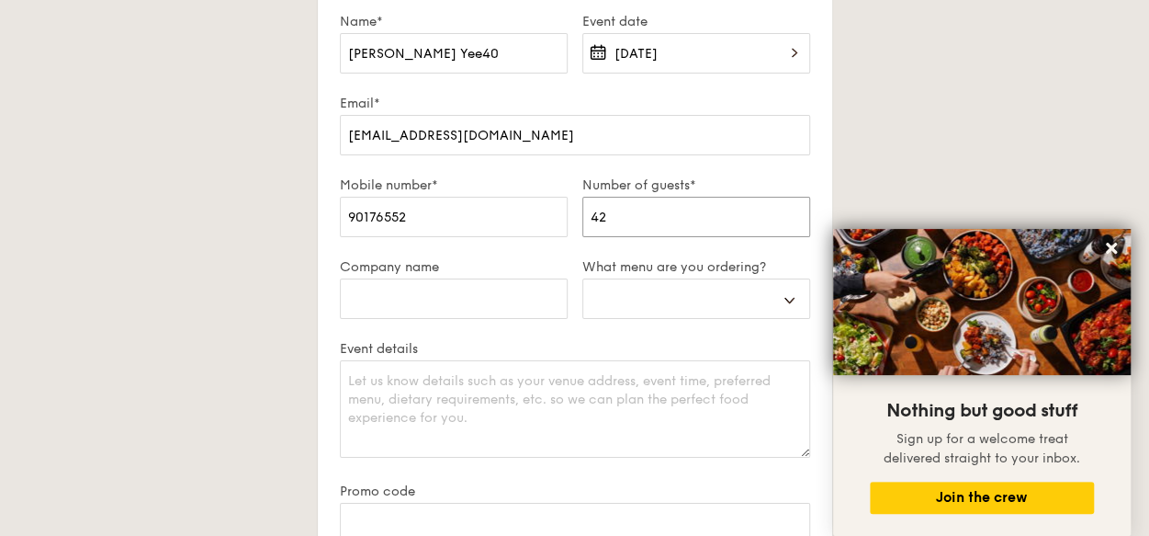
select select
type input "40"
select select
type input "40"
click at [716, 299] on select "Buffet Mini Buffet High Tea Canapés Meal Boxes Wedding" at bounding box center [696, 298] width 228 height 40
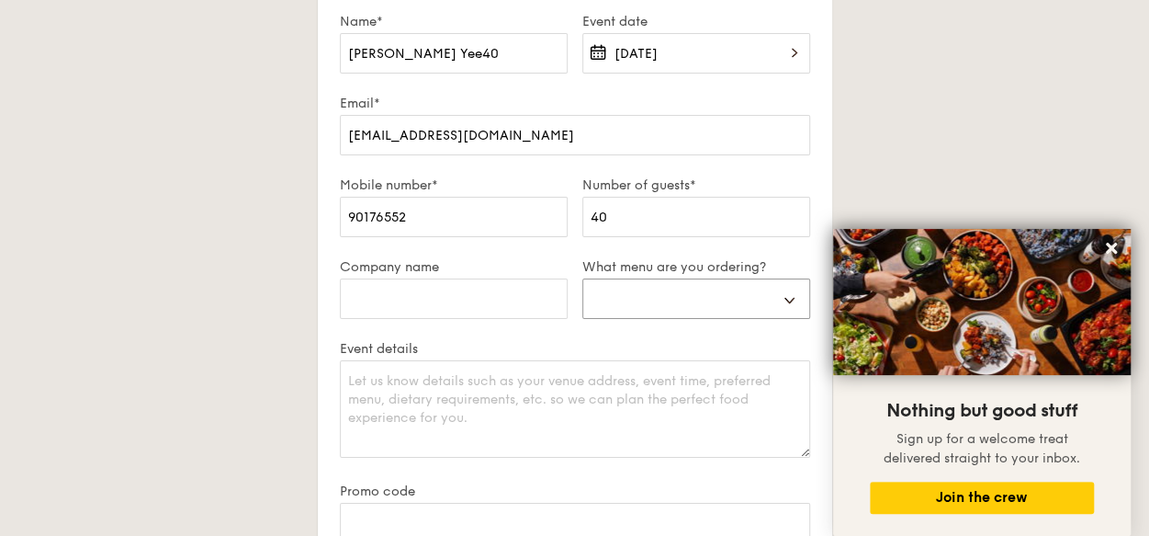
select select "buffet"
click at [582, 278] on select "Buffet Mini Buffet High Tea Canapés Meal Boxes Wedding" at bounding box center [696, 298] width 228 height 40
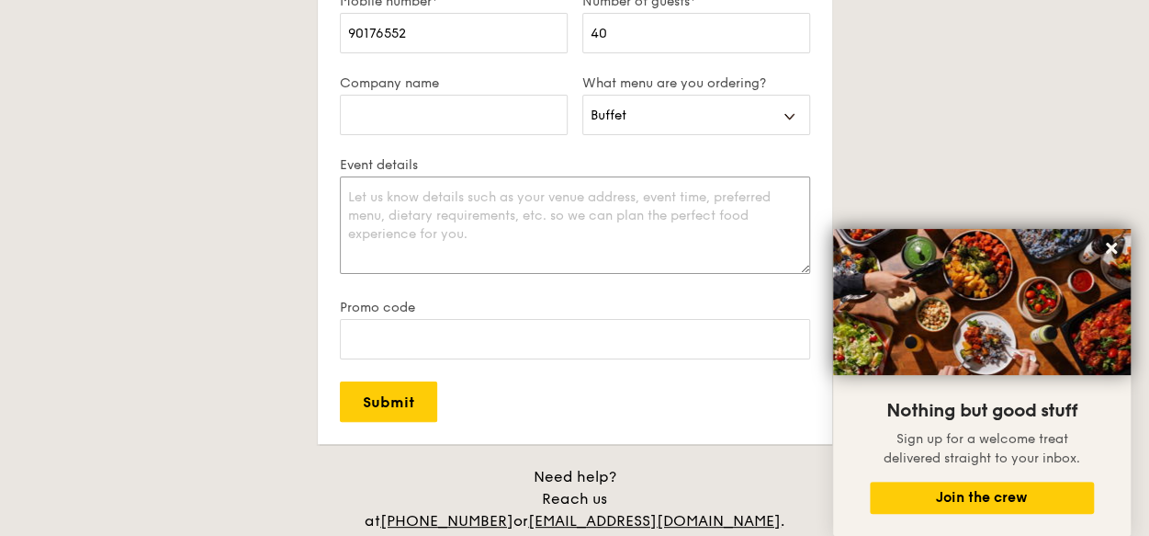
click at [380, 198] on textarea "Event details" at bounding box center [575, 224] width 470 height 97
click at [615, 25] on input "40" at bounding box center [696, 33] width 228 height 40
type input "4"
type input "38"
click at [457, 191] on textarea "Event details" at bounding box center [575, 224] width 470 height 97
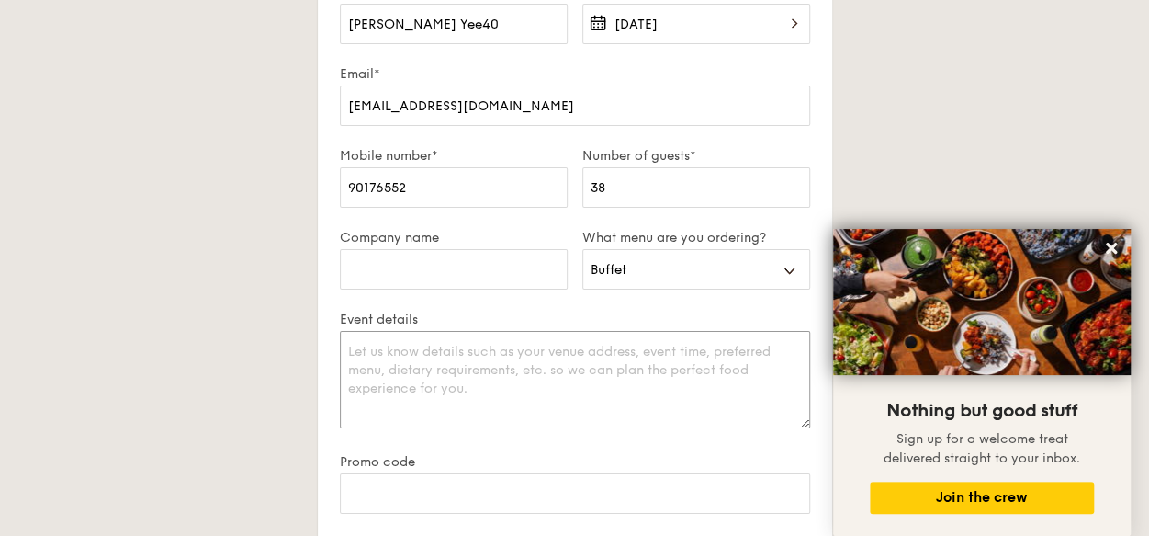
scroll to position [3307, 0]
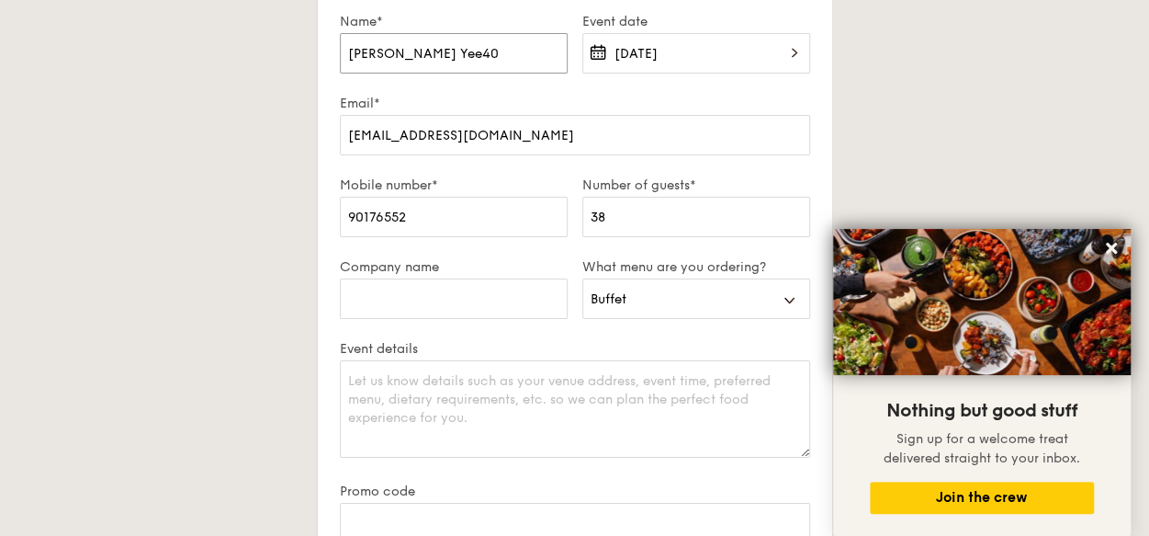
click at [487, 56] on input "[PERSON_NAME] Yee40" at bounding box center [454, 53] width 228 height 40
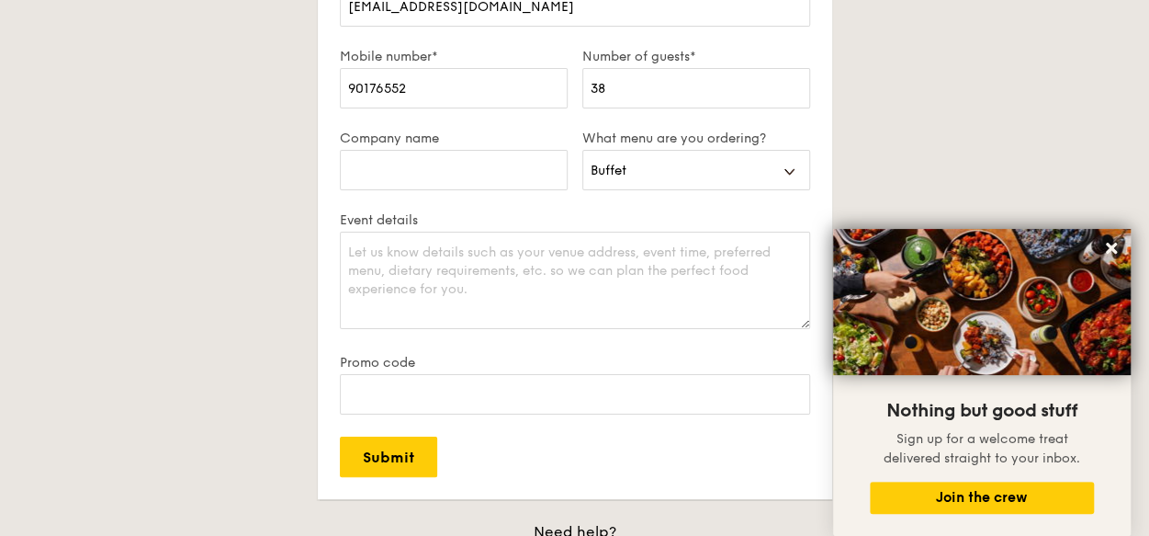
scroll to position [3582, 0]
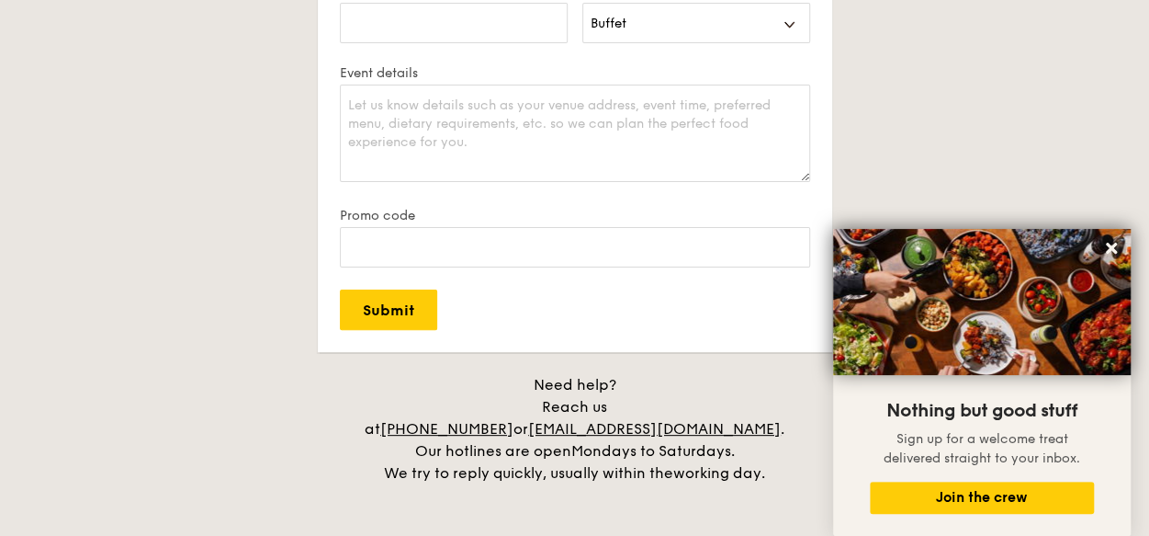
type input "[PERSON_NAME]"
click at [487, 107] on textarea "Event details" at bounding box center [575, 133] width 470 height 97
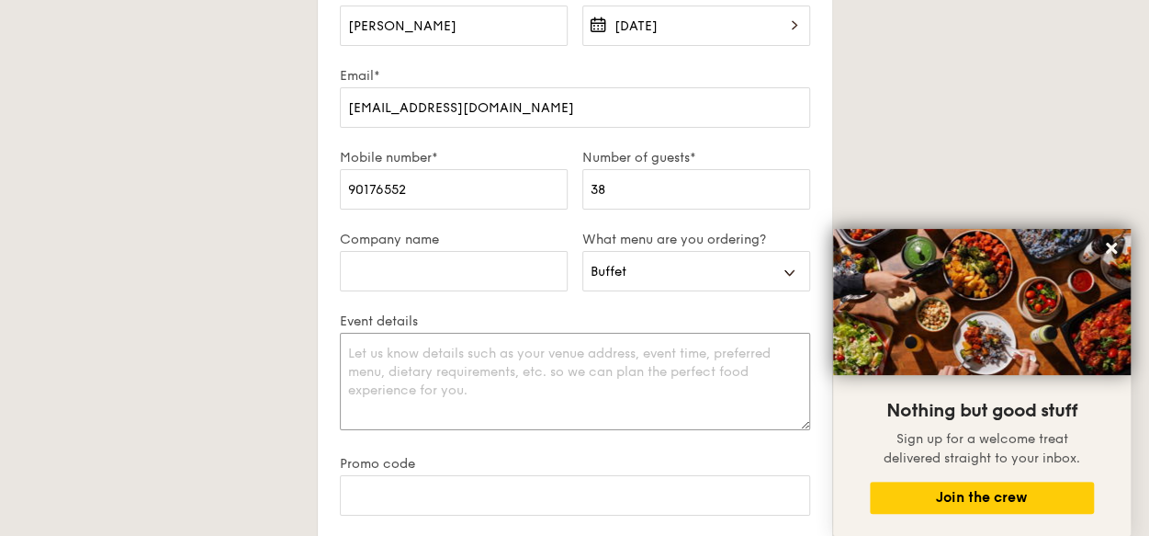
scroll to position [3490, 0]
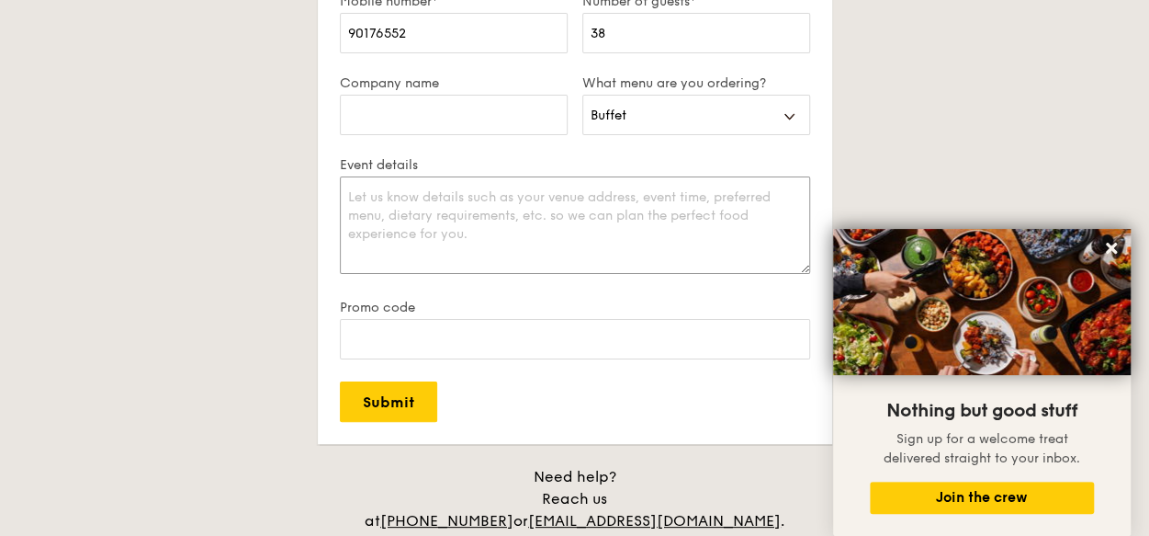
paste textarea "10 Ang Mo Kio Central 3 , Granduer 8, function room 2"
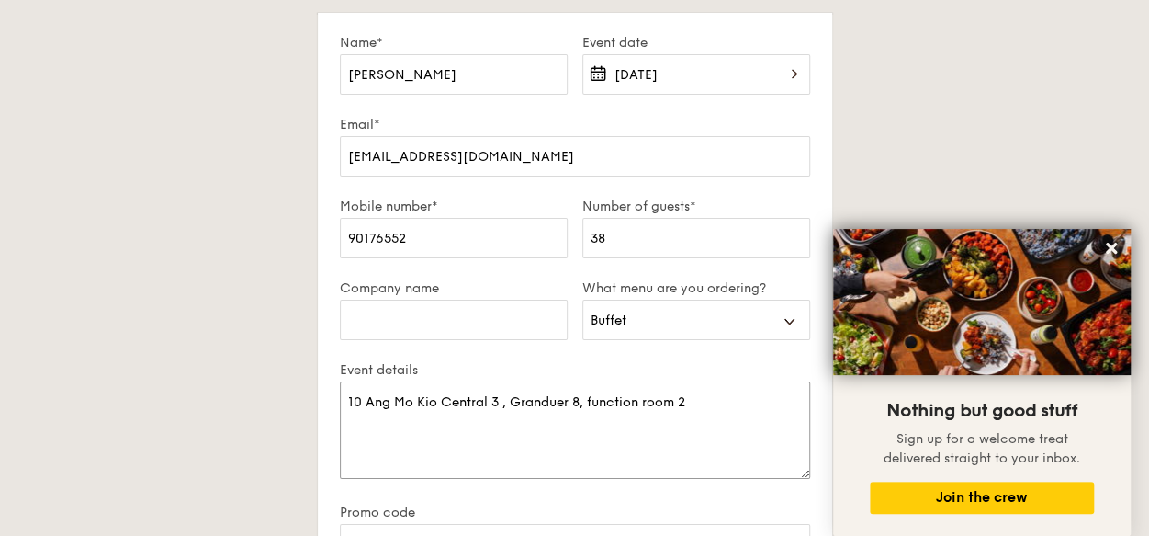
scroll to position [3399, 0]
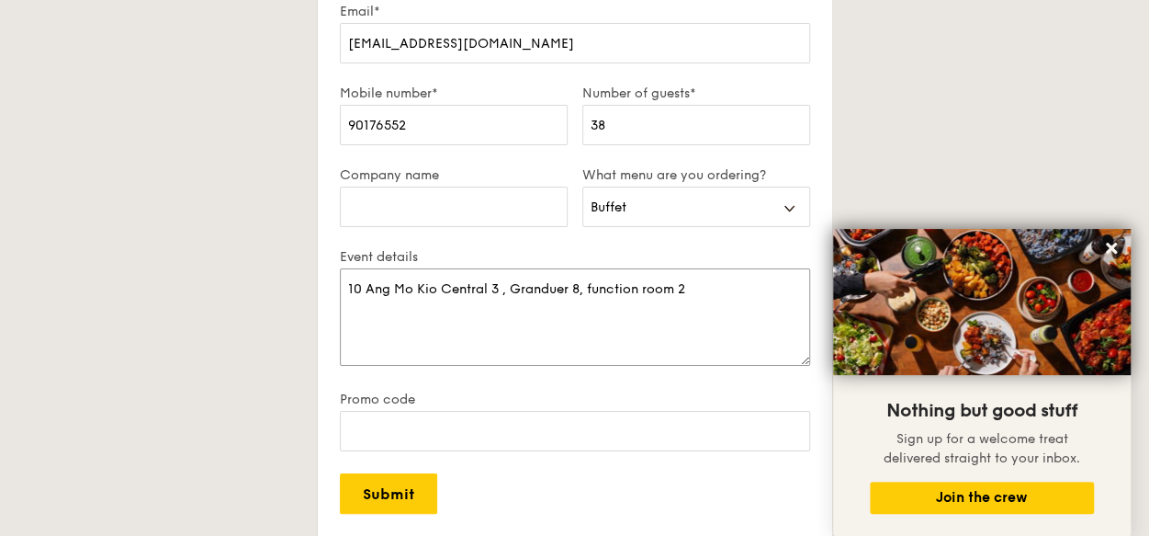
click at [707, 288] on textarea "10 Ang Mo Kio Central 3 , Granduer 8, function room 2" at bounding box center [575, 316] width 470 height 97
type textarea "10 Ang Mo Kio Central 3 , Granduer 8, function room 2 Delivery time : 6 pm"
click at [395, 483] on input "Submit" at bounding box center [388, 493] width 97 height 40
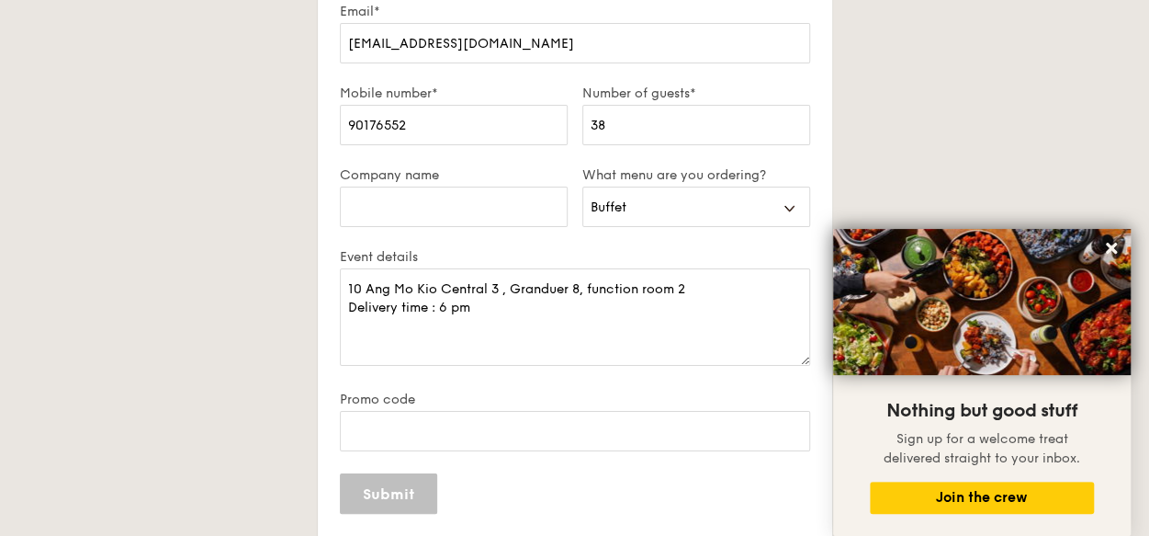
select select
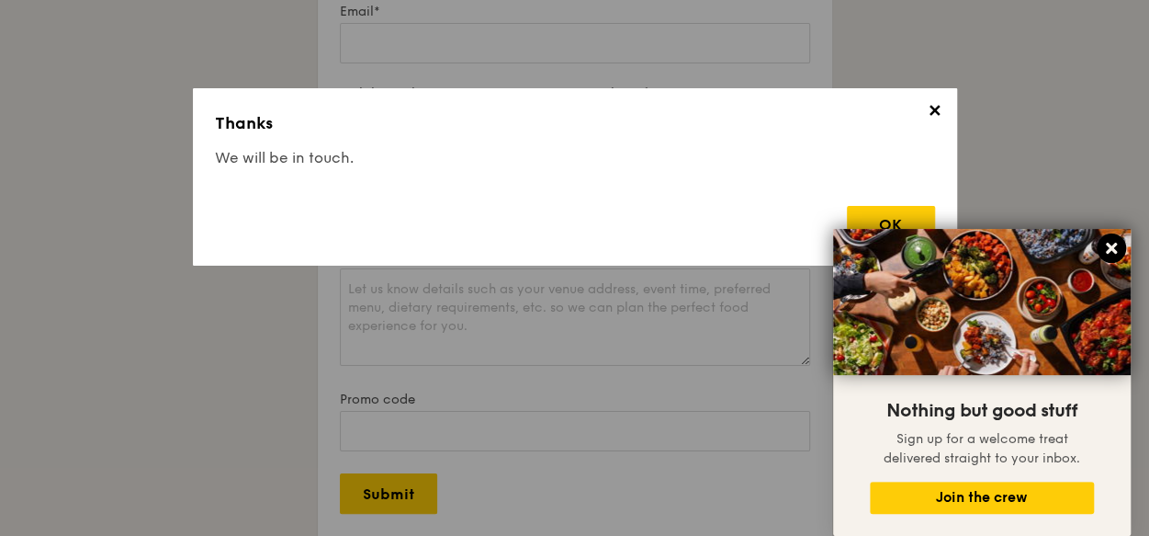
click at [1109, 246] on icon at bounding box center [1111, 247] width 11 height 11
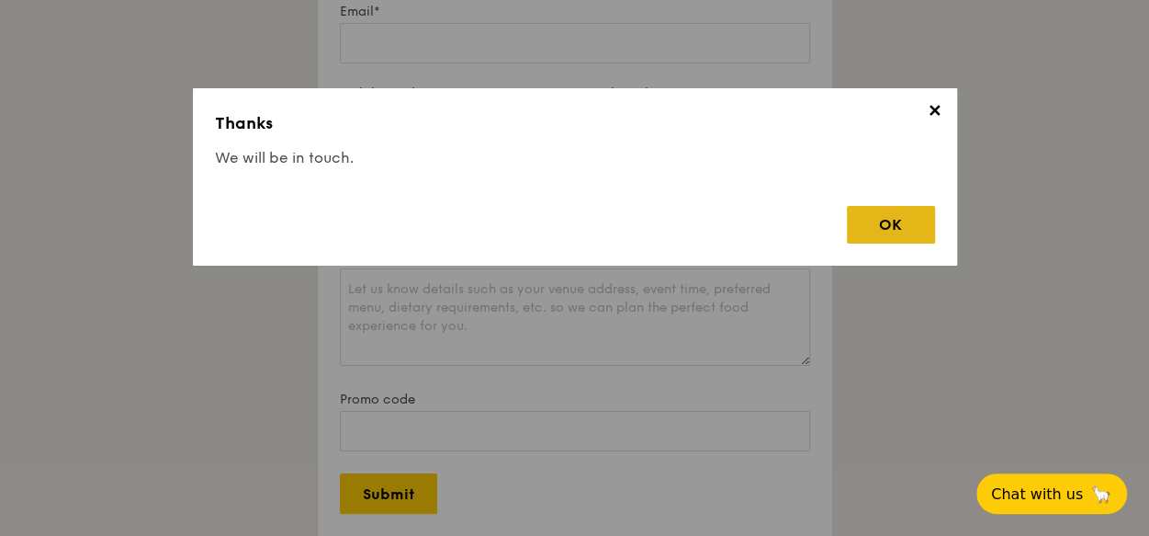
click at [907, 224] on div "OK" at bounding box center [891, 225] width 88 height 38
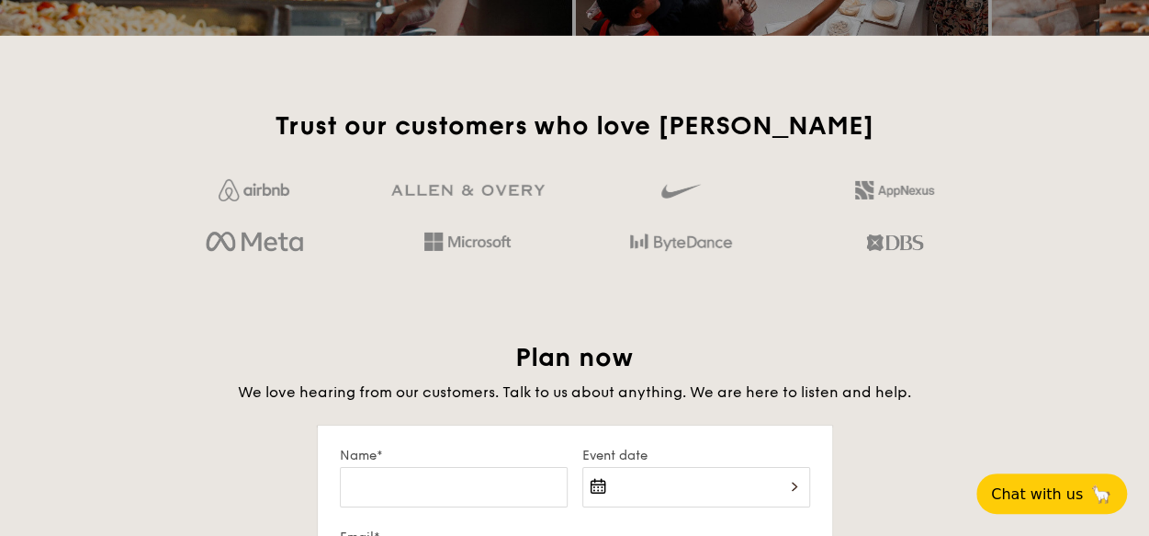
scroll to position [2847, 0]
